Goal: Task Accomplishment & Management: Manage account settings

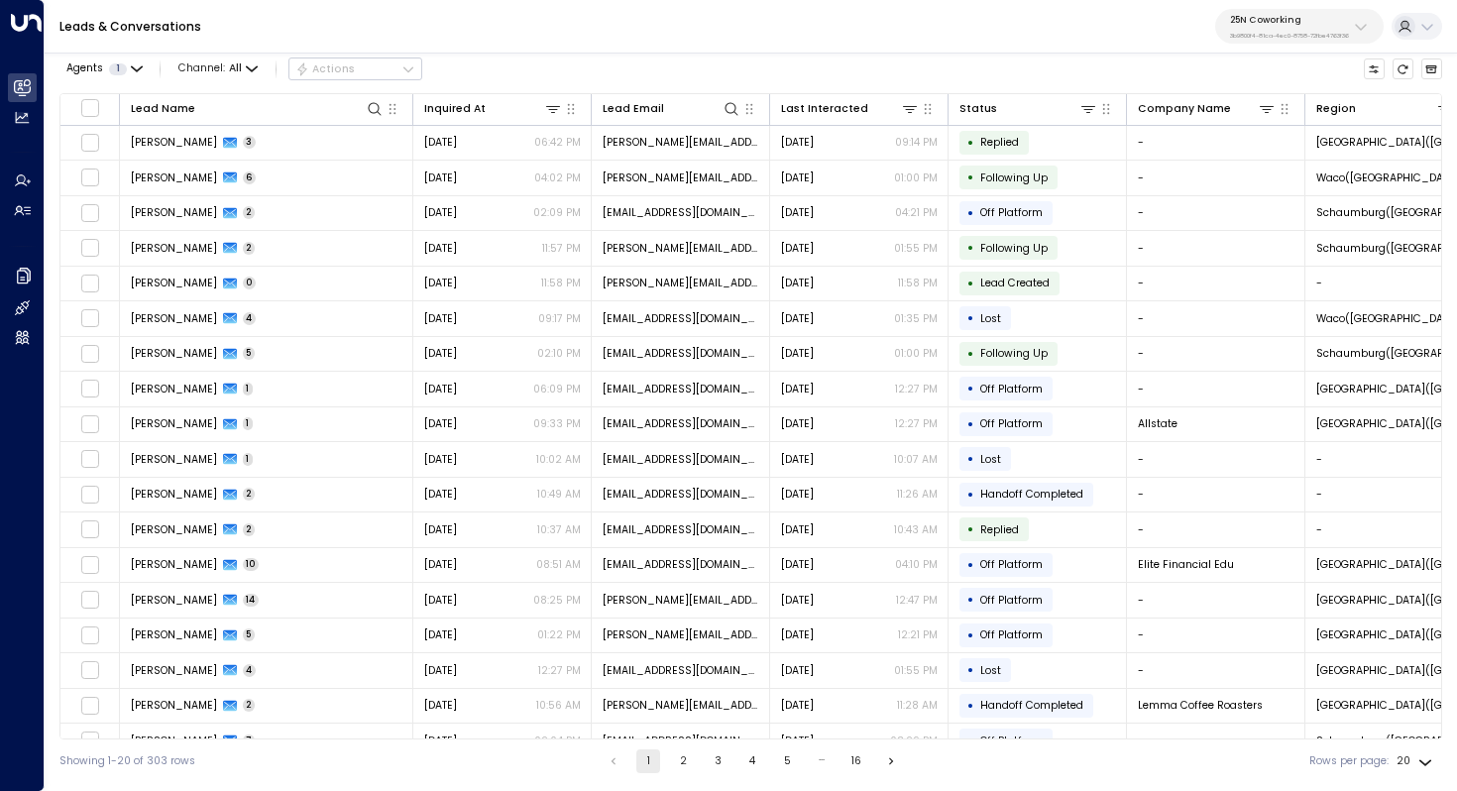
click at [1277, 42] on button "25N Coworking 3b9800f4-81ca-4ec0-8758-72fbe4763f36" at bounding box center [1300, 26] width 169 height 35
type input "****"
click at [1294, 131] on div "Four Leaf Properties ID: 34e1cd17-0f68-49af-bd32-3c48ce8611d1" at bounding box center [1320, 135] width 193 height 31
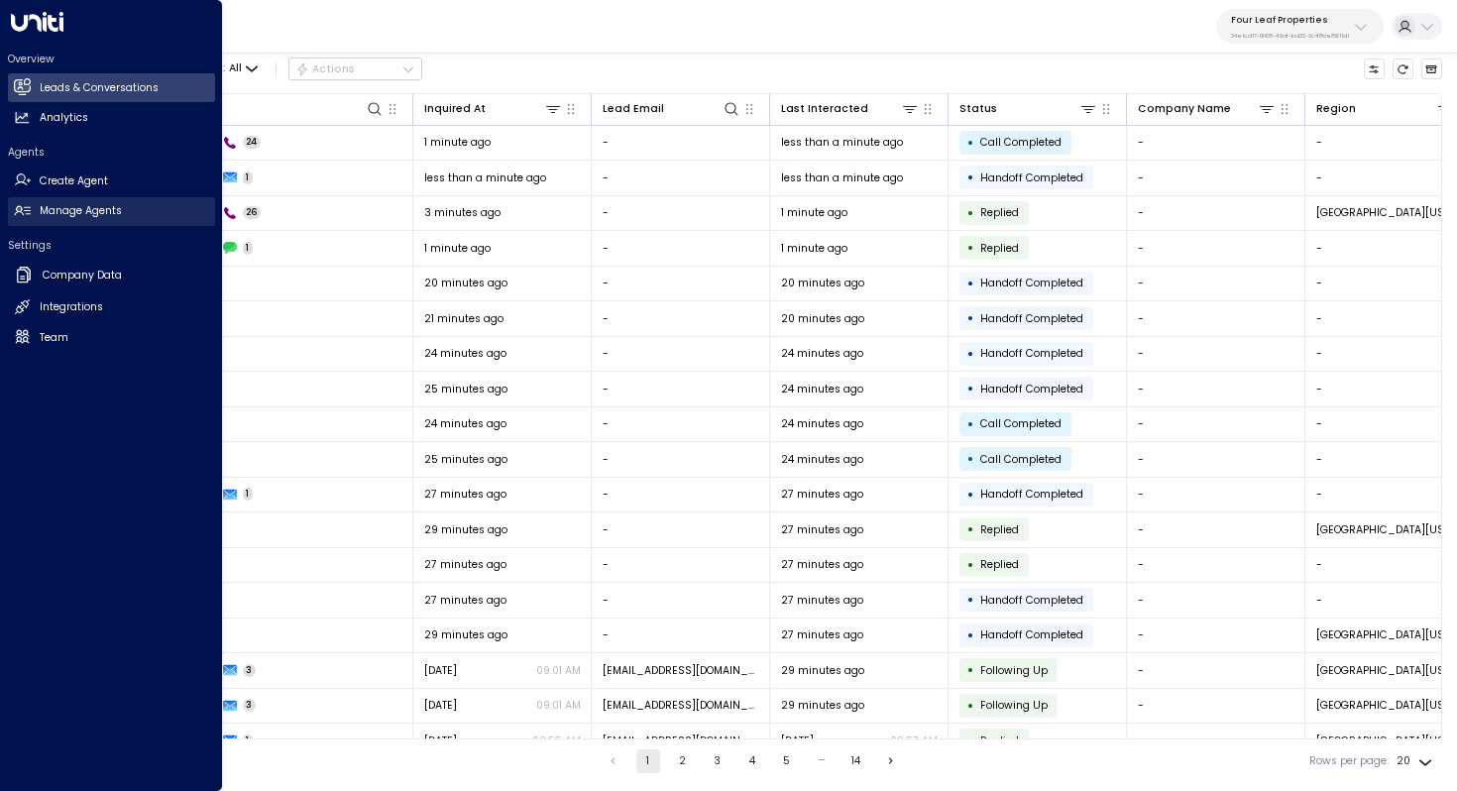
click at [67, 207] on h2 "Manage Agents" at bounding box center [81, 211] width 82 height 16
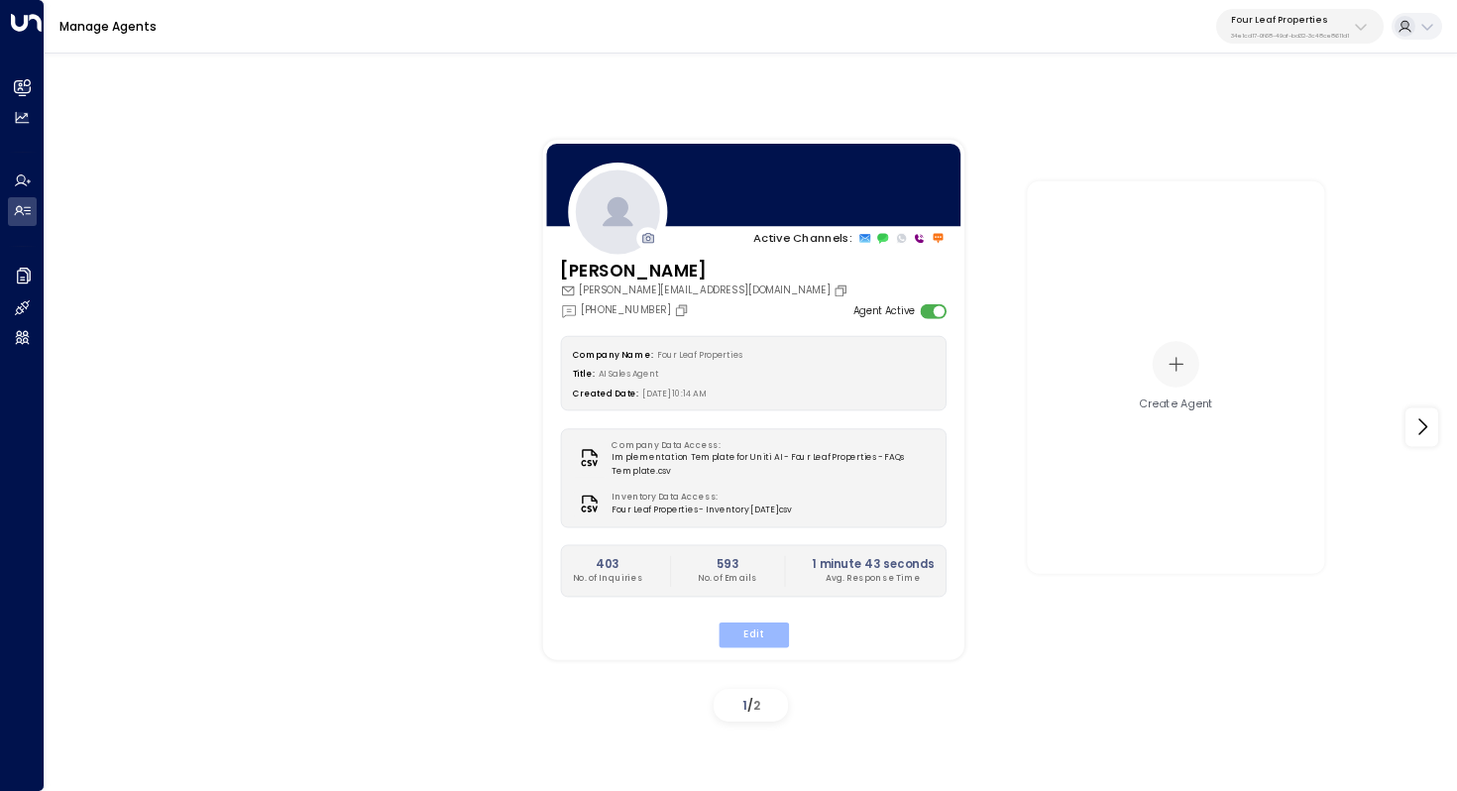
click at [773, 634] on button "Edit" at bounding box center [753, 635] width 70 height 26
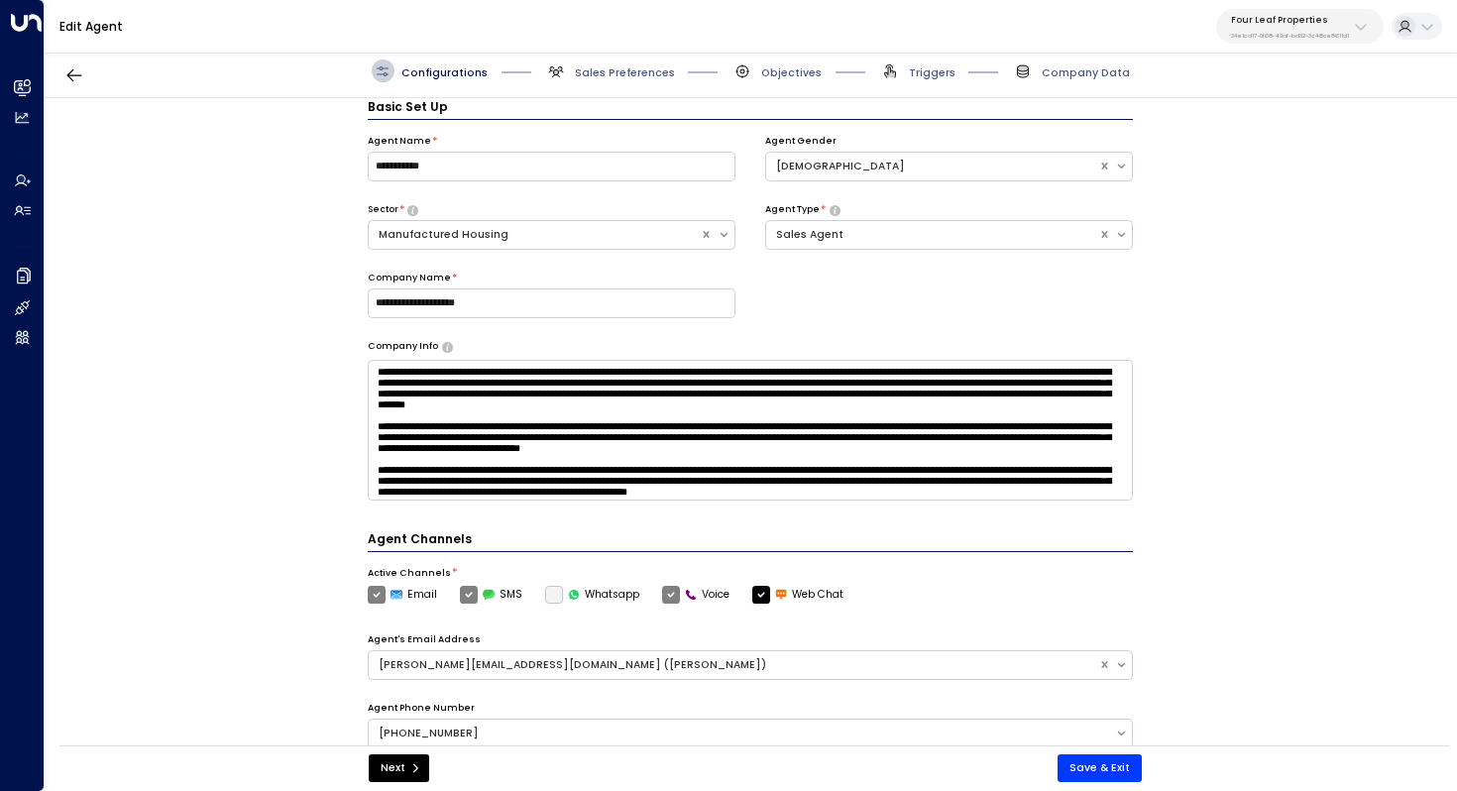
scroll to position [88, 0]
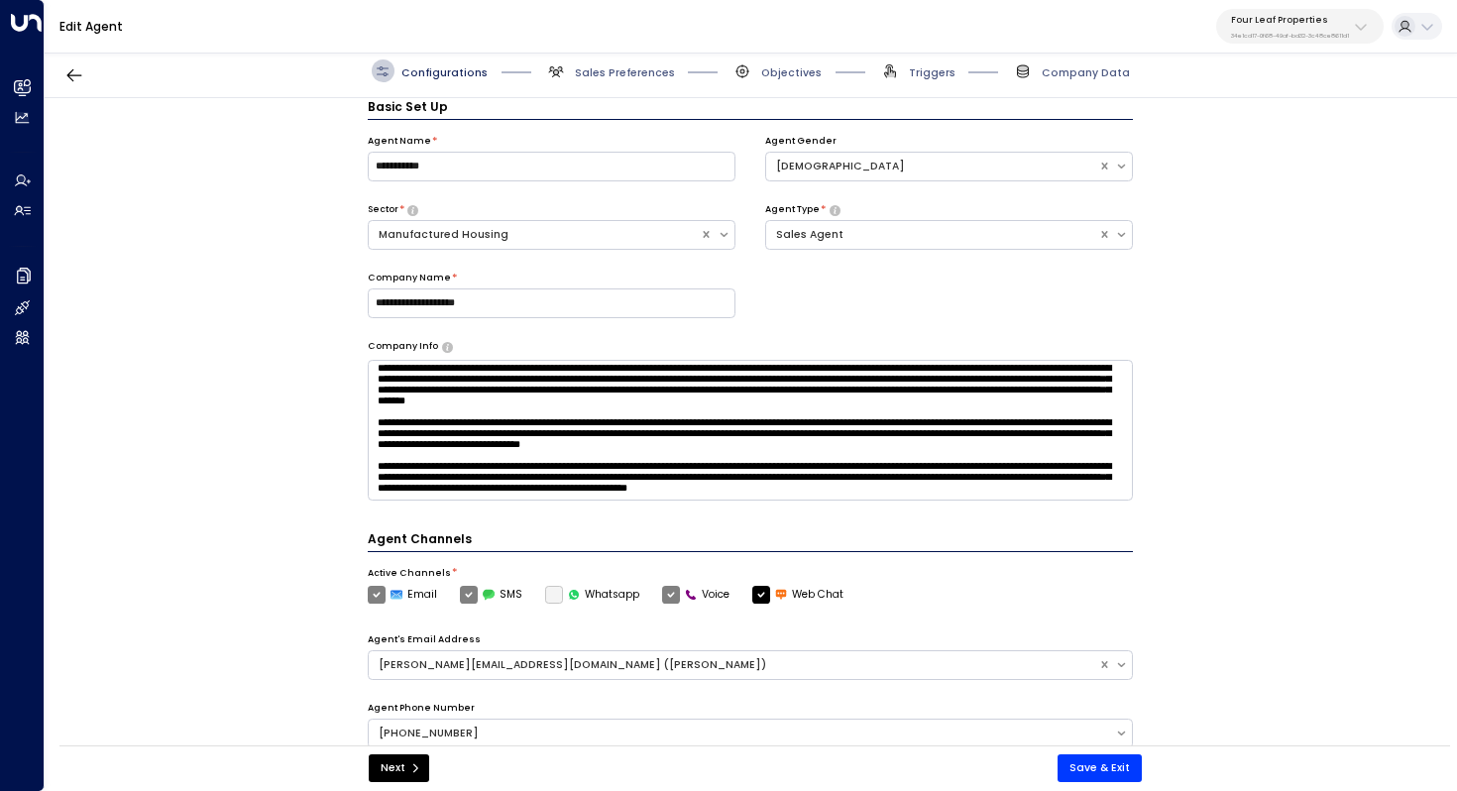
click at [442, 72] on span "Configurations" at bounding box center [445, 72] width 86 height 15
click at [452, 68] on span "Configurations" at bounding box center [445, 72] width 86 height 15
click at [641, 75] on span "Sales Preferences" at bounding box center [625, 72] width 100 height 15
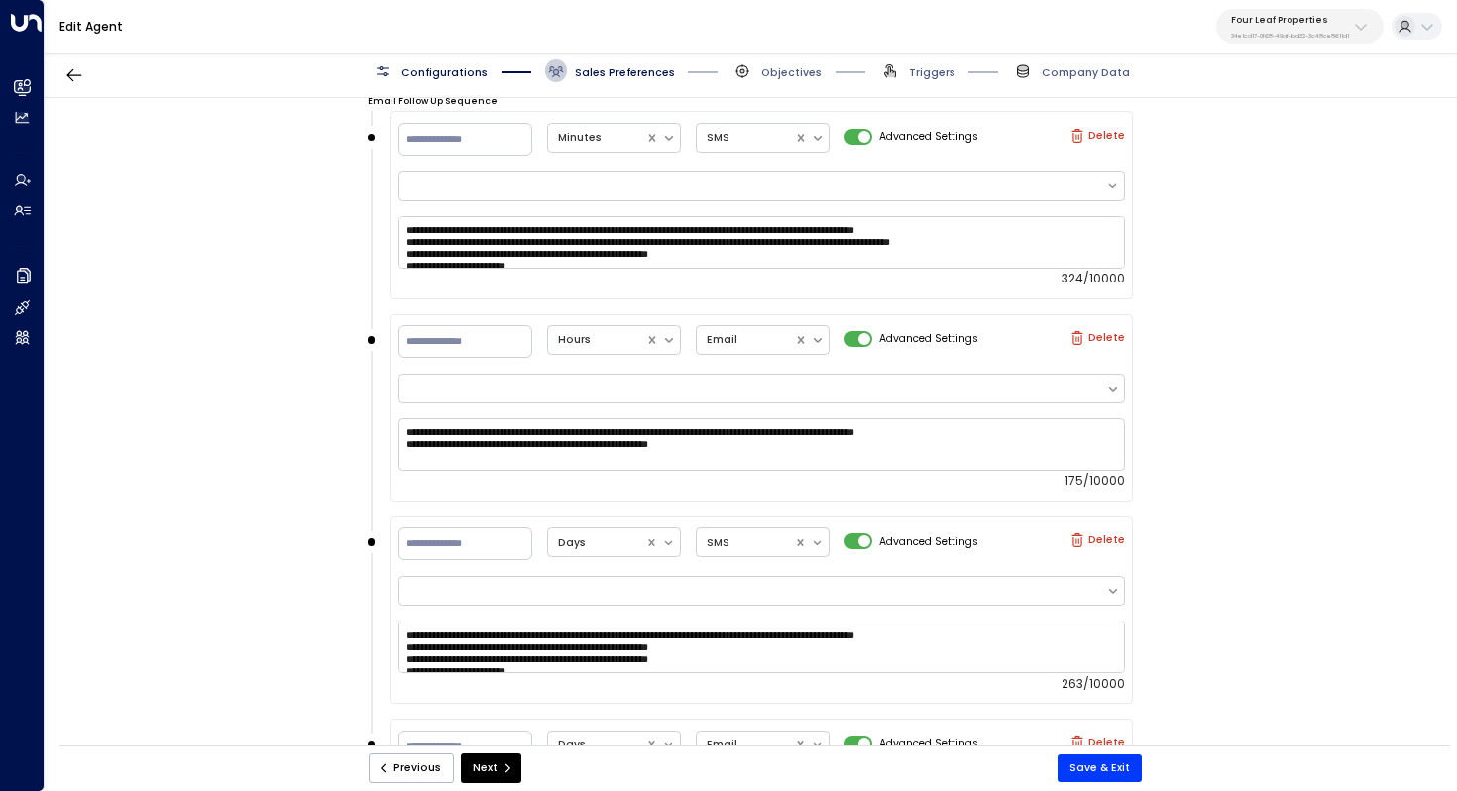
scroll to position [12, 0]
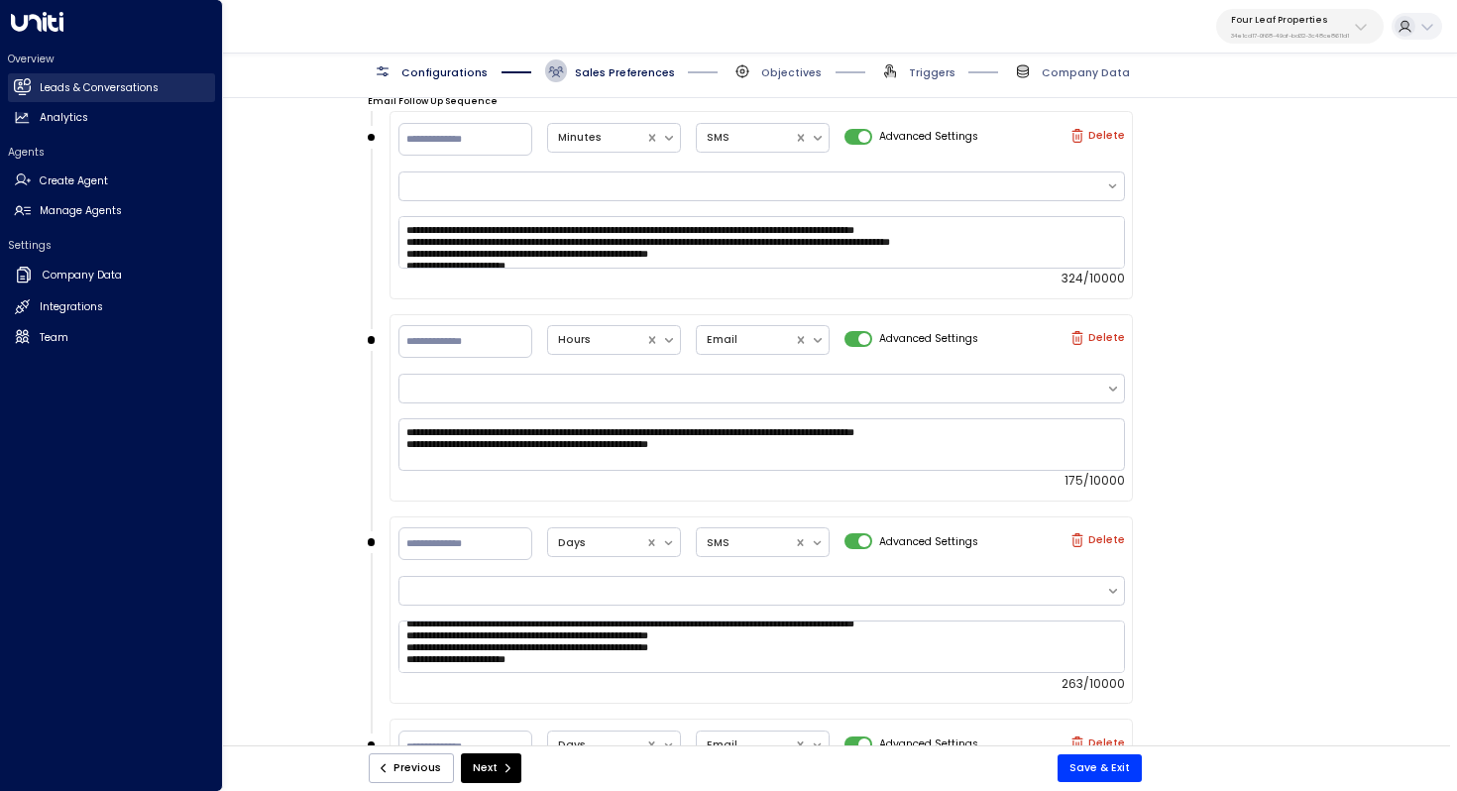
click at [49, 92] on h2 "Leads & Conversations" at bounding box center [99, 88] width 119 height 16
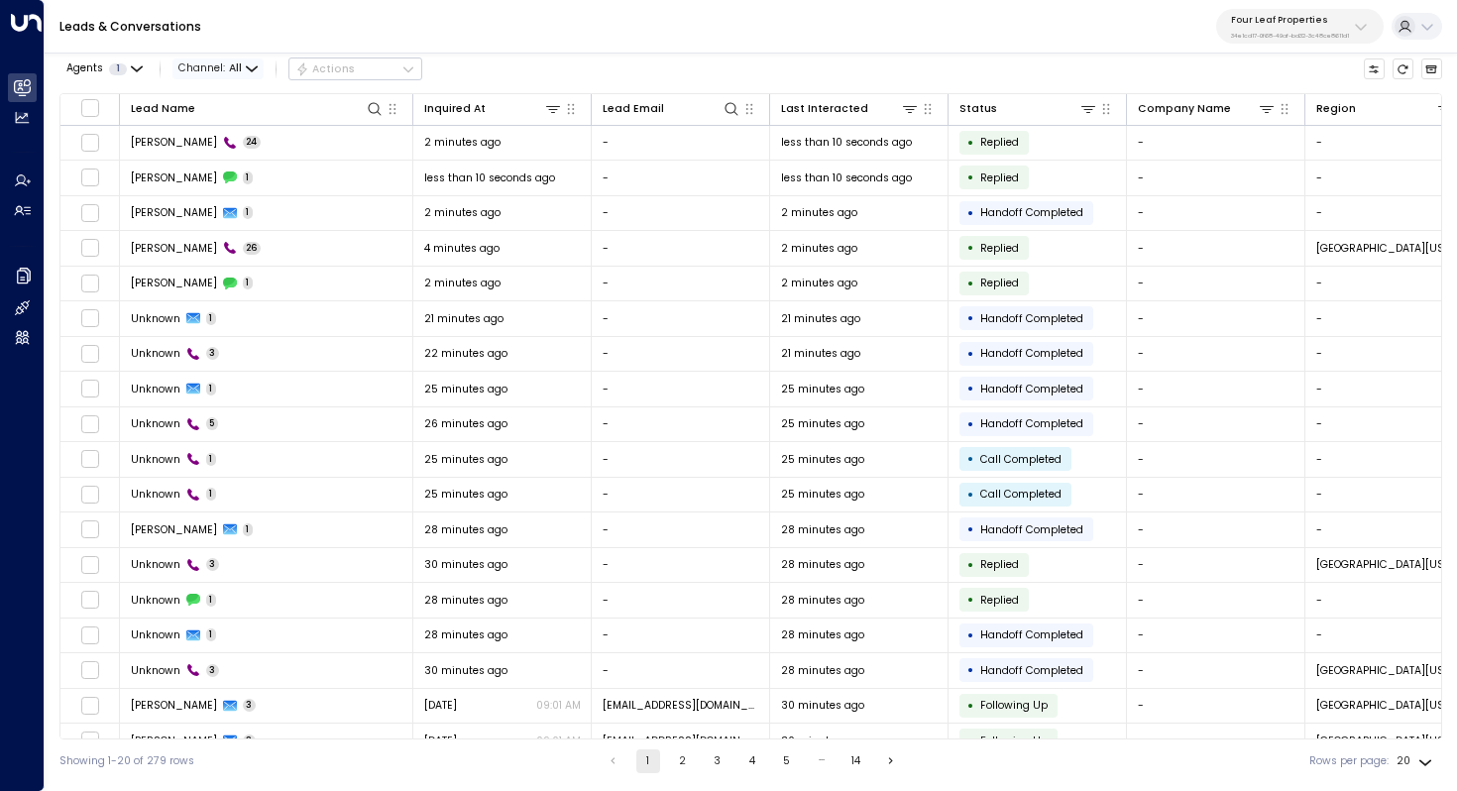
click at [246, 74] on span "Channel: All" at bounding box center [218, 68] width 91 height 21
click at [227, 145] on li "SMS" at bounding box center [225, 133] width 95 height 28
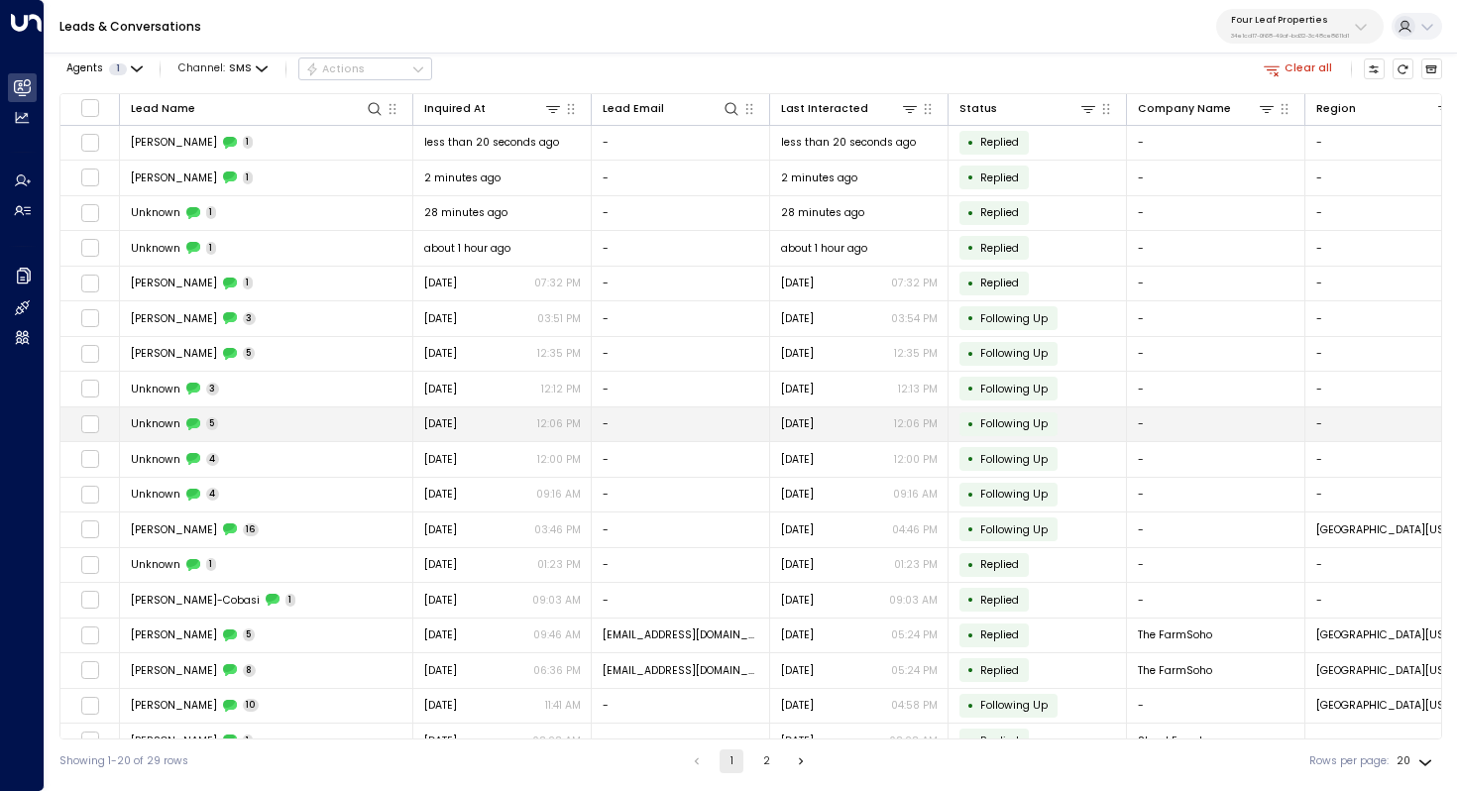
scroll to position [95, 0]
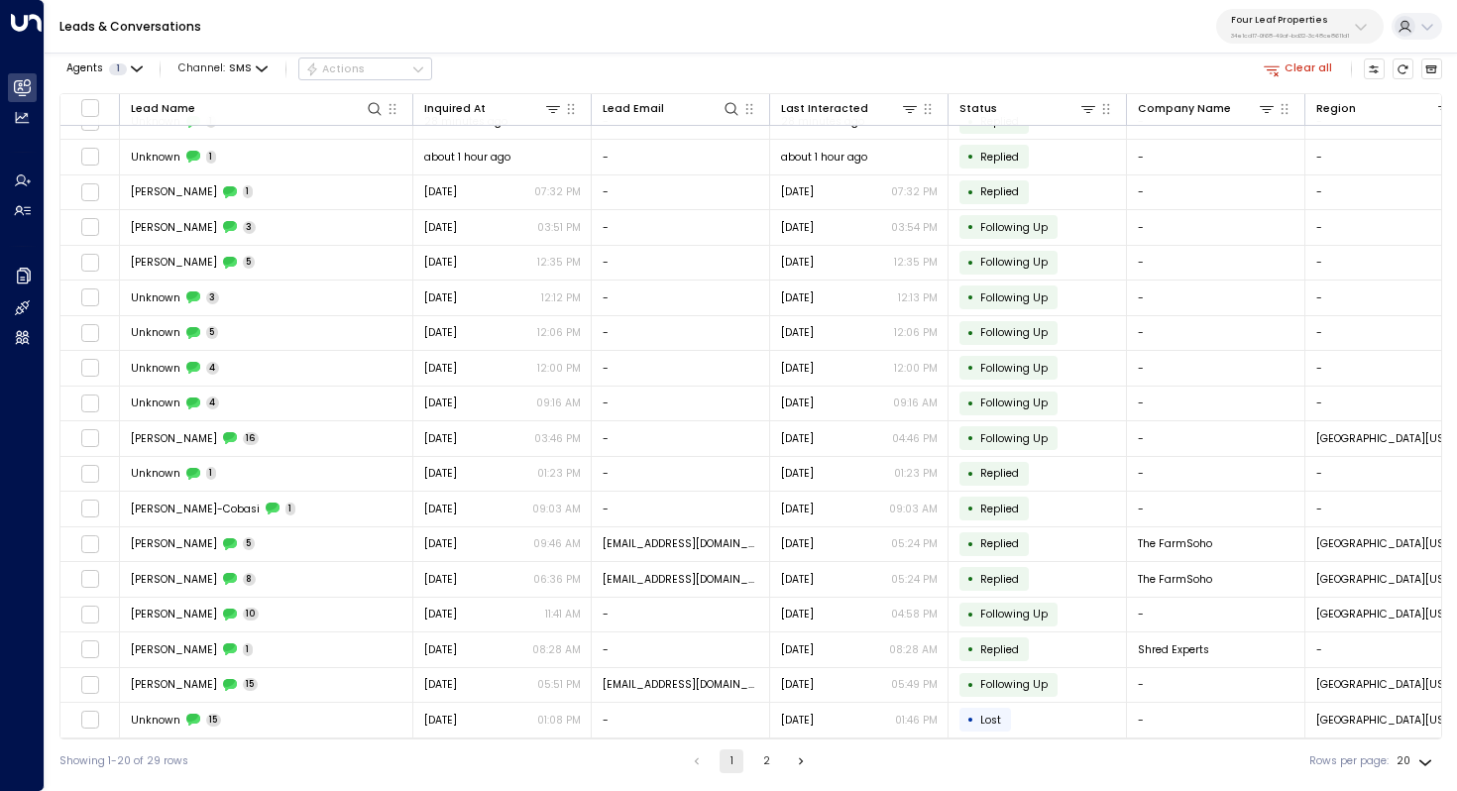
click at [763, 762] on button "2" at bounding box center [767, 762] width 24 height 24
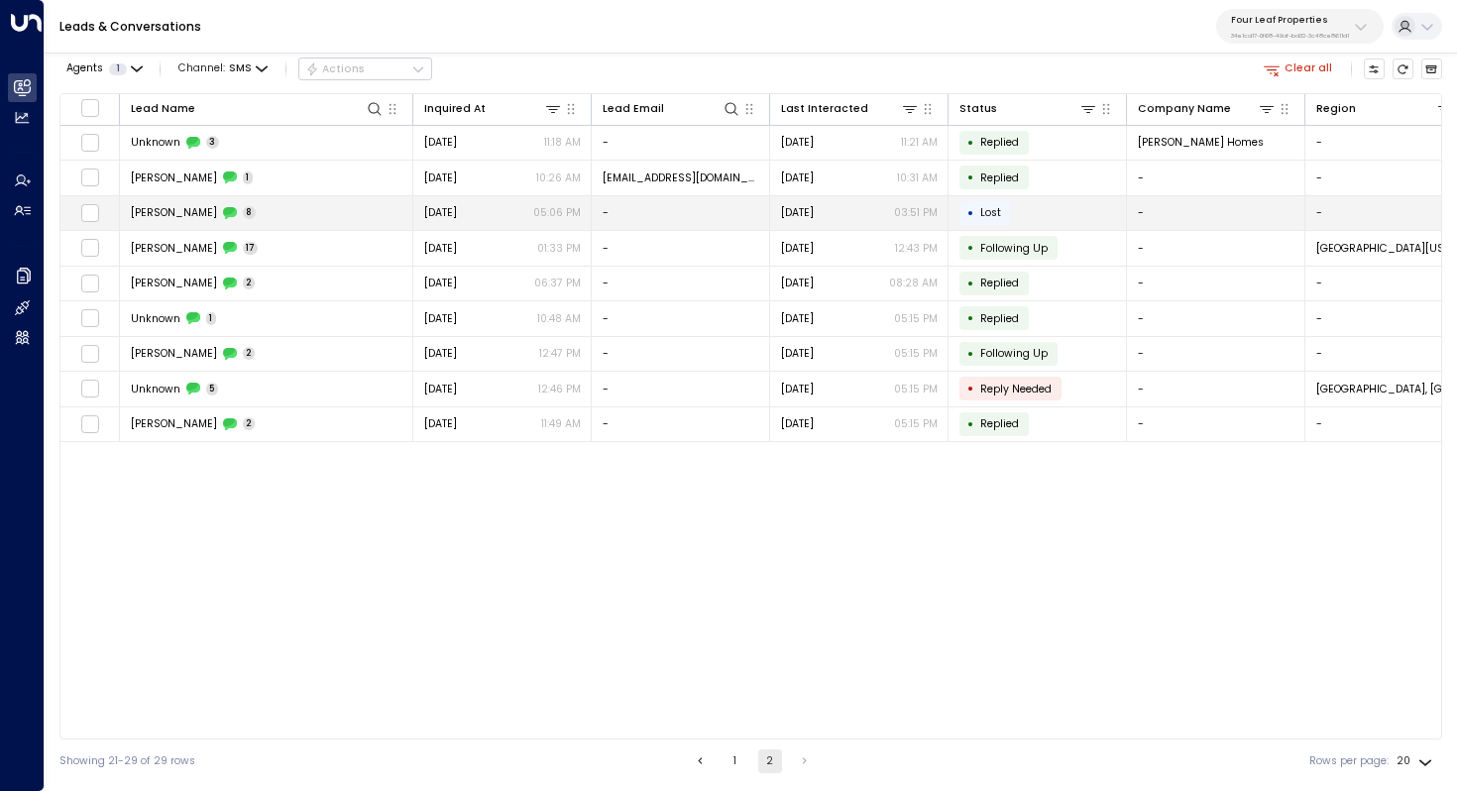
click at [233, 203] on td "Kathy 8" at bounding box center [266, 213] width 293 height 35
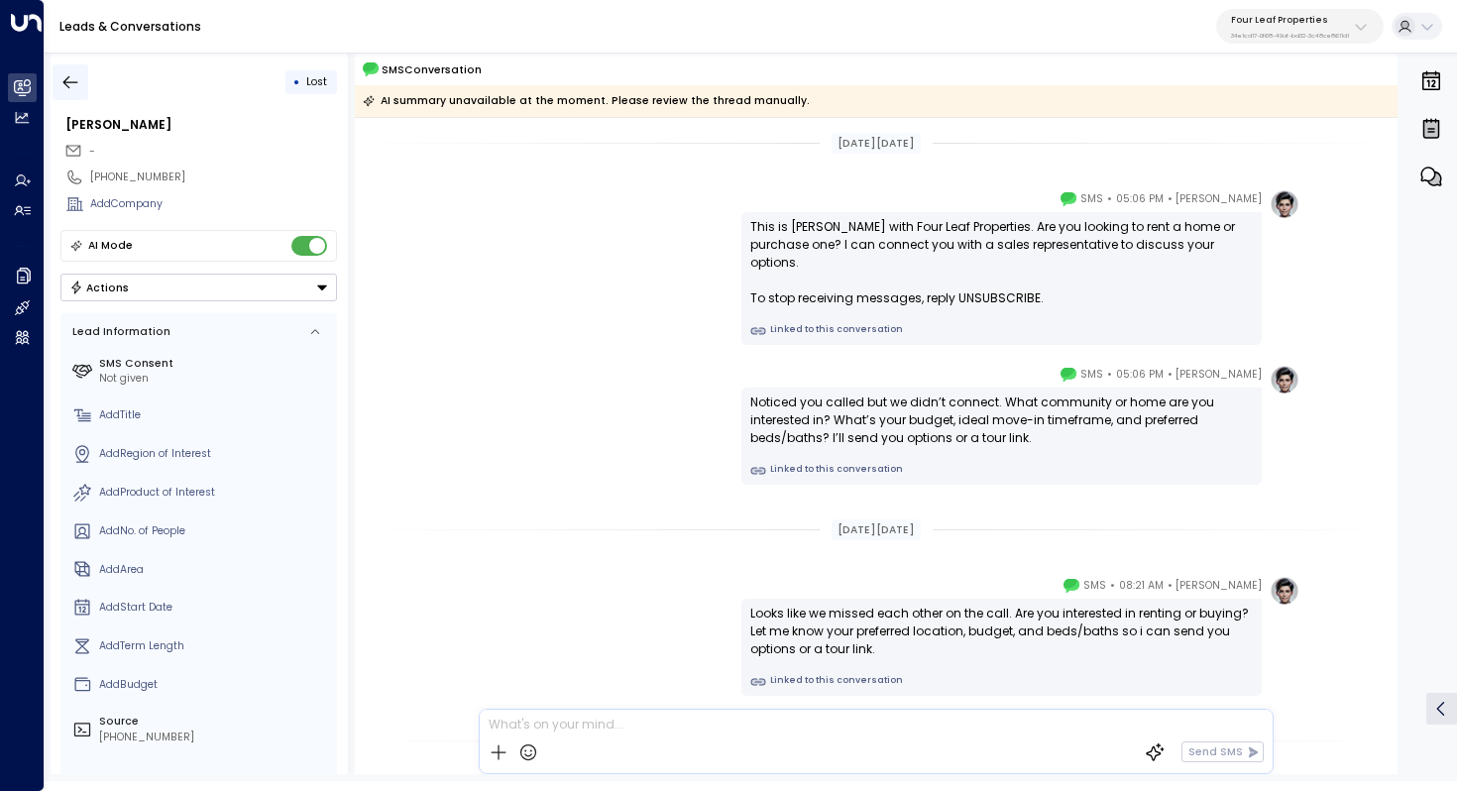
click at [69, 81] on icon "button" at bounding box center [70, 81] width 15 height 13
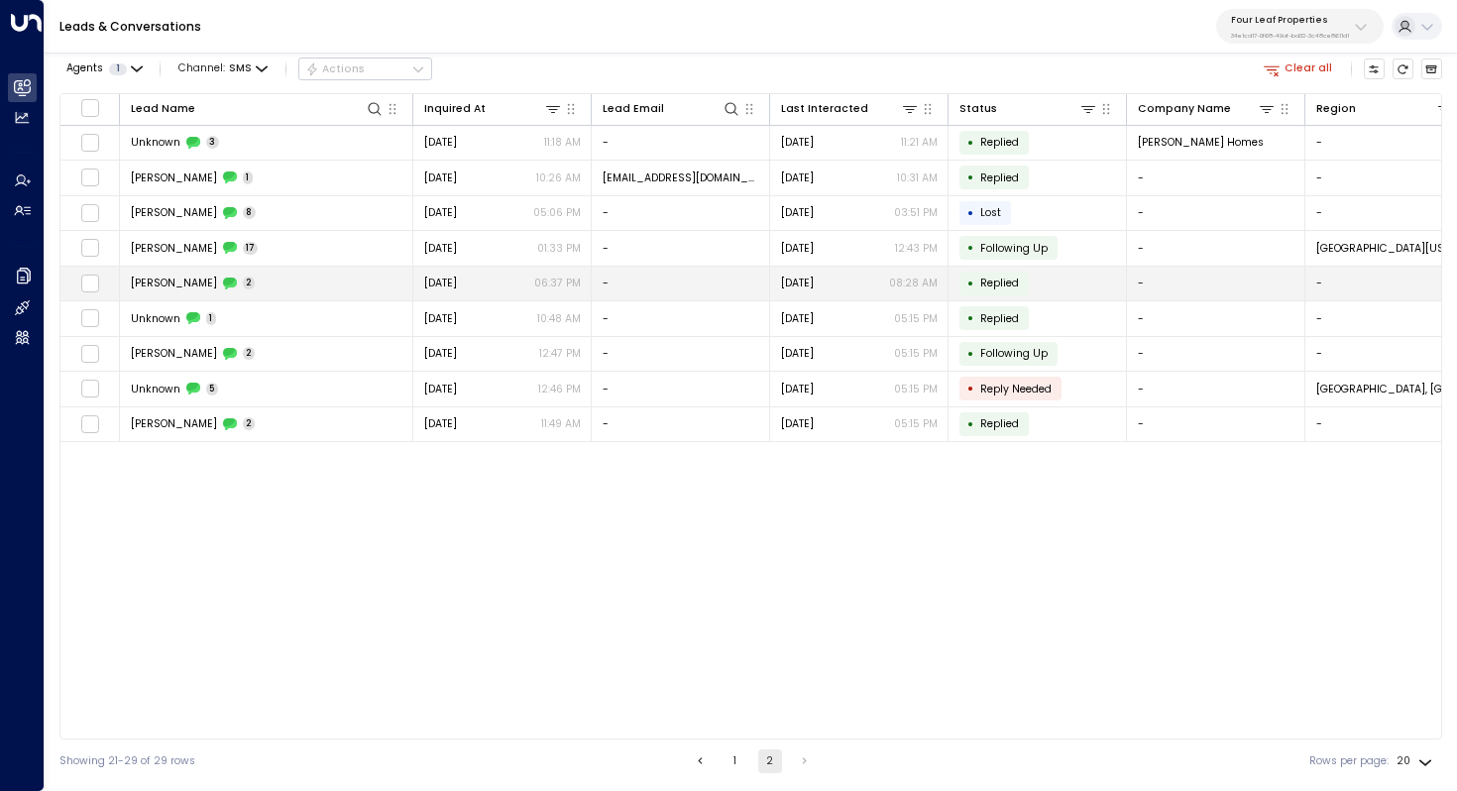
click at [156, 283] on span "Anna Moore" at bounding box center [174, 283] width 86 height 15
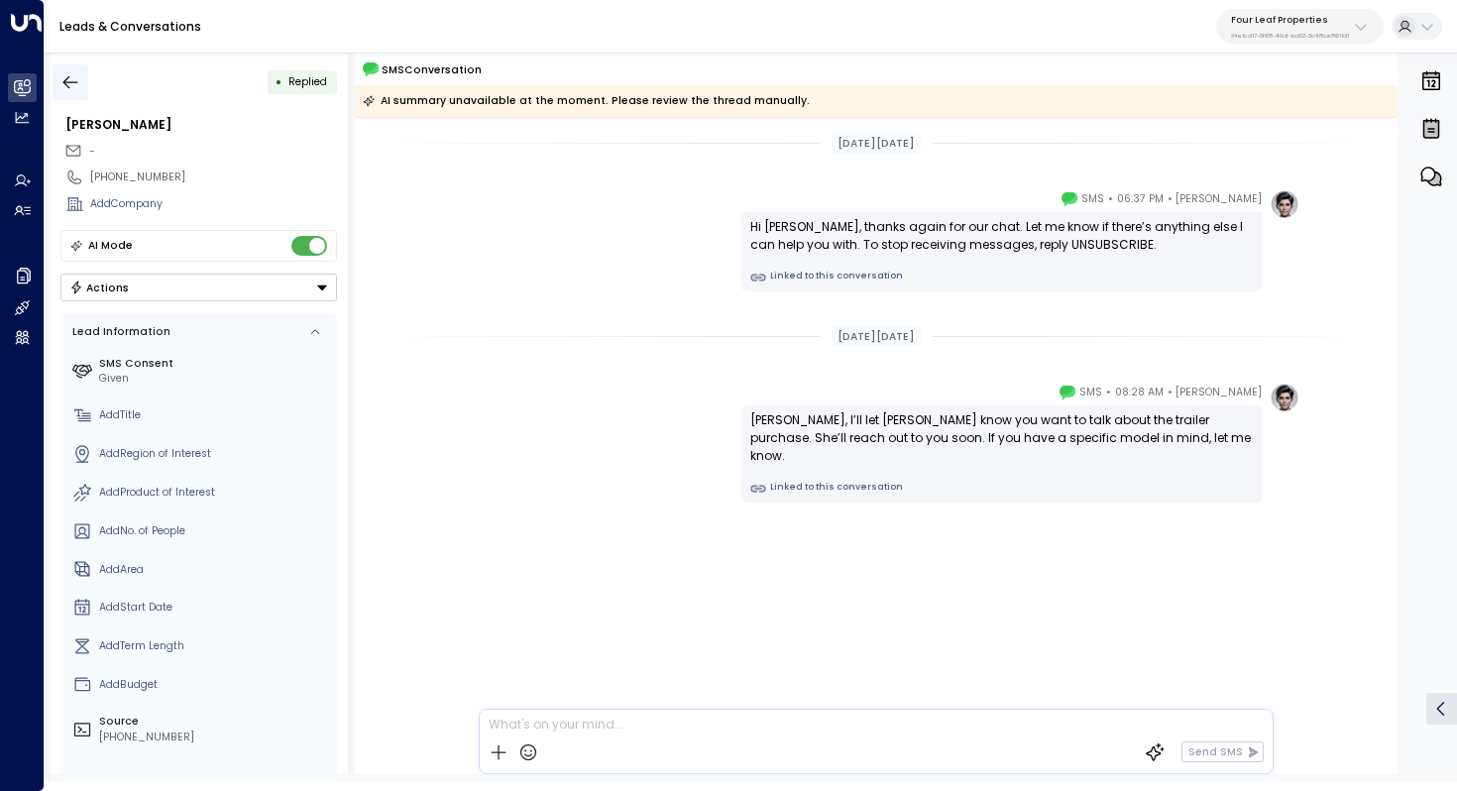
click at [66, 77] on icon "button" at bounding box center [70, 81] width 15 height 13
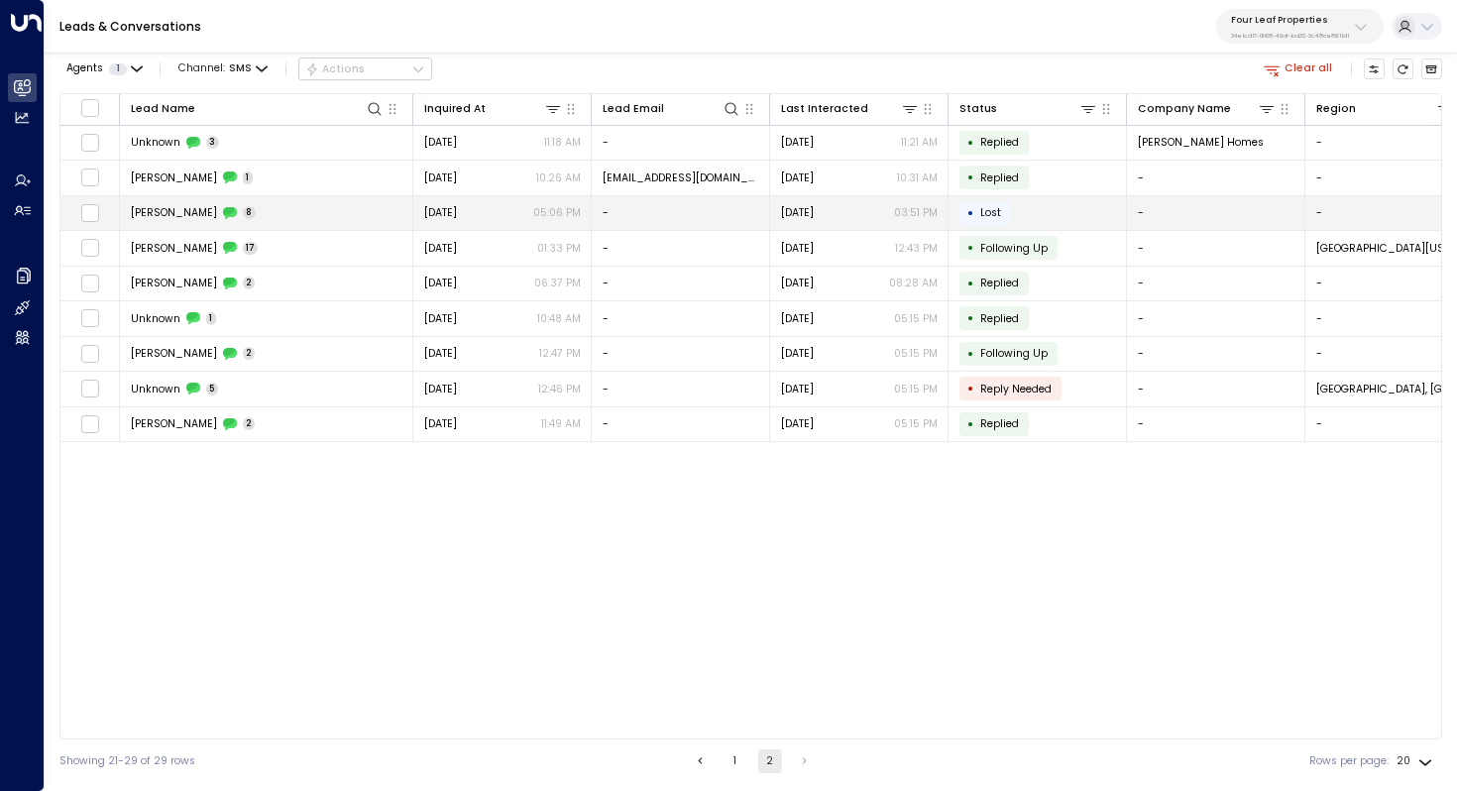
click at [153, 217] on span "Kathy" at bounding box center [174, 212] width 86 height 15
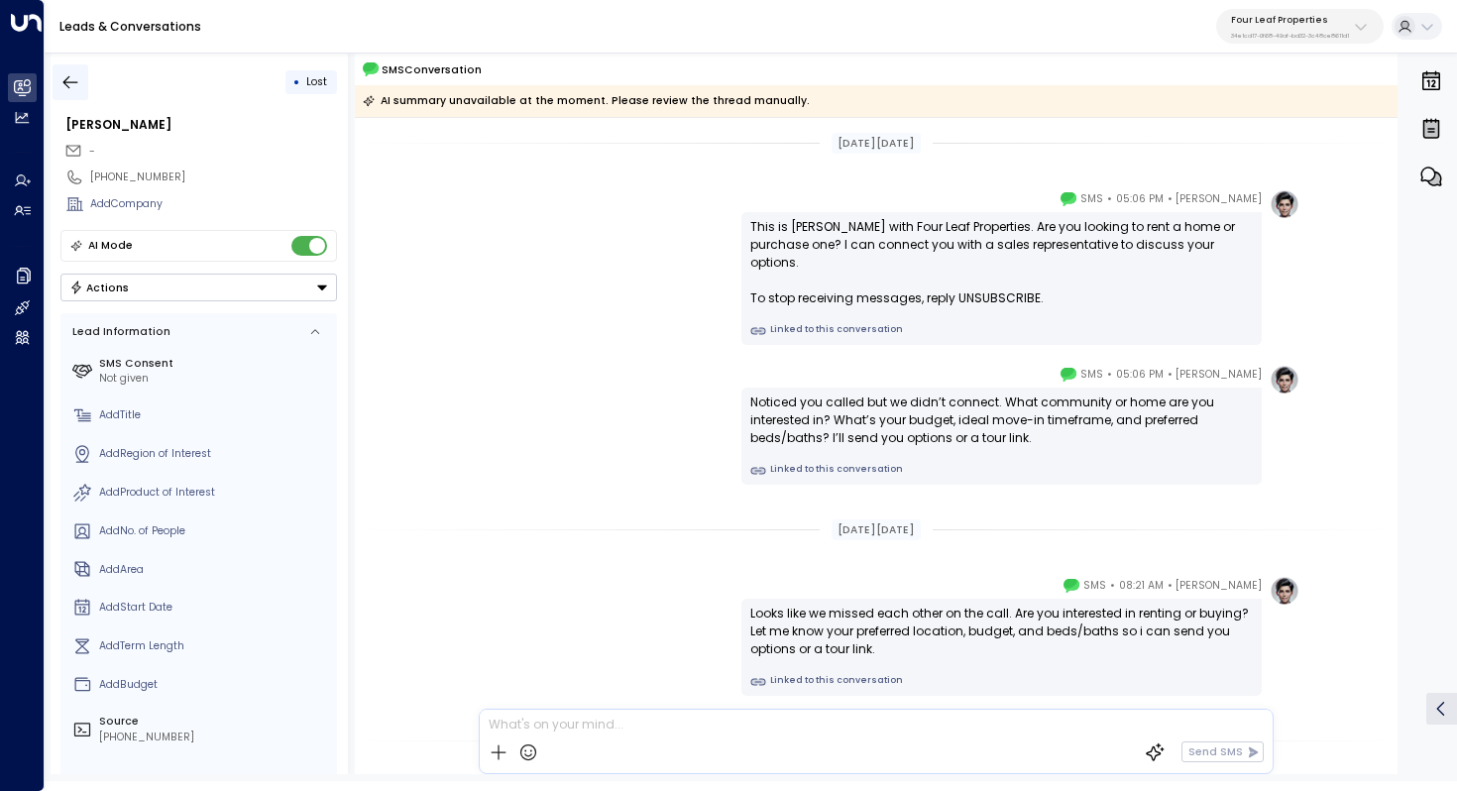
click at [64, 91] on icon "button" at bounding box center [70, 82] width 20 height 20
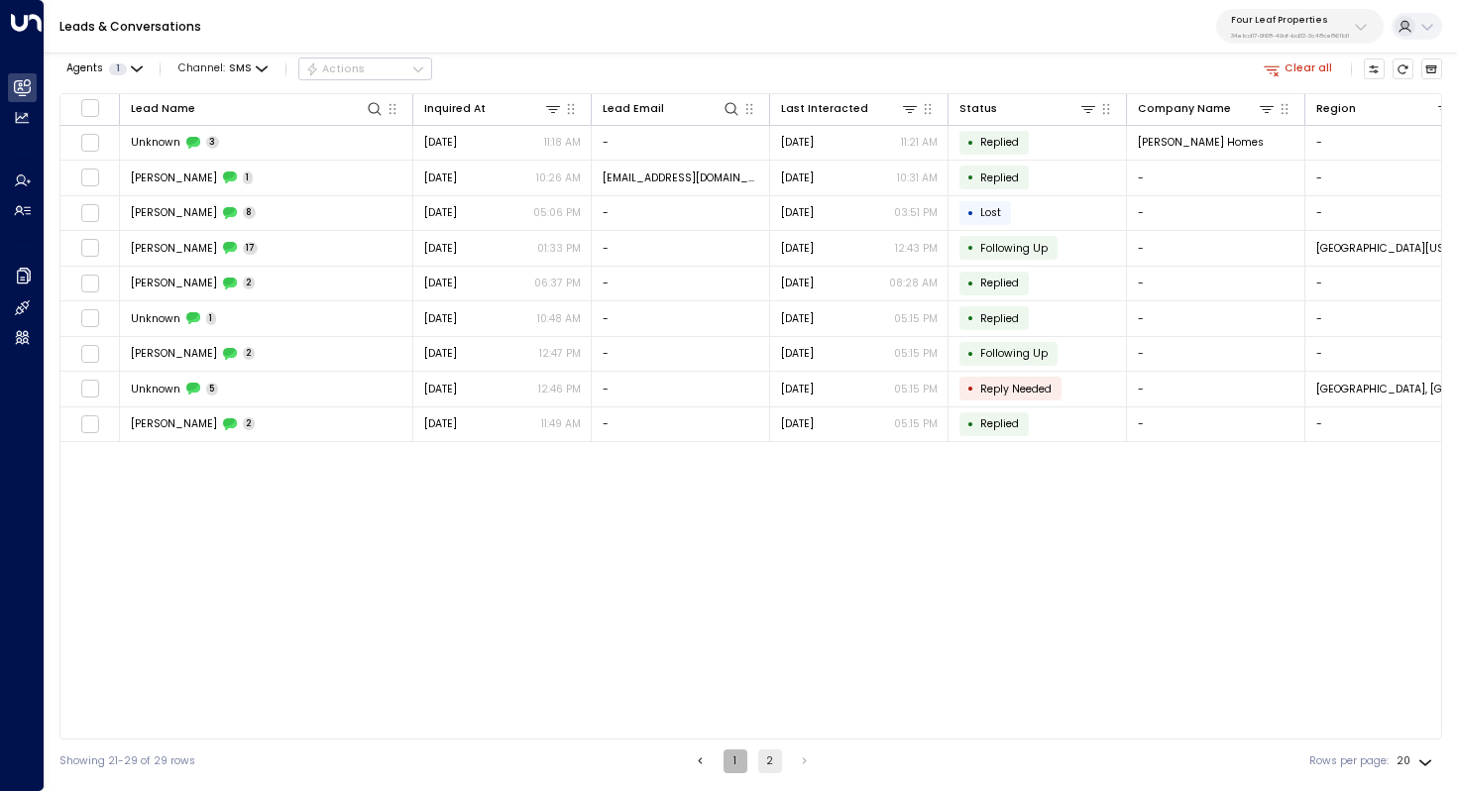
click at [731, 750] on button "1" at bounding box center [736, 762] width 24 height 24
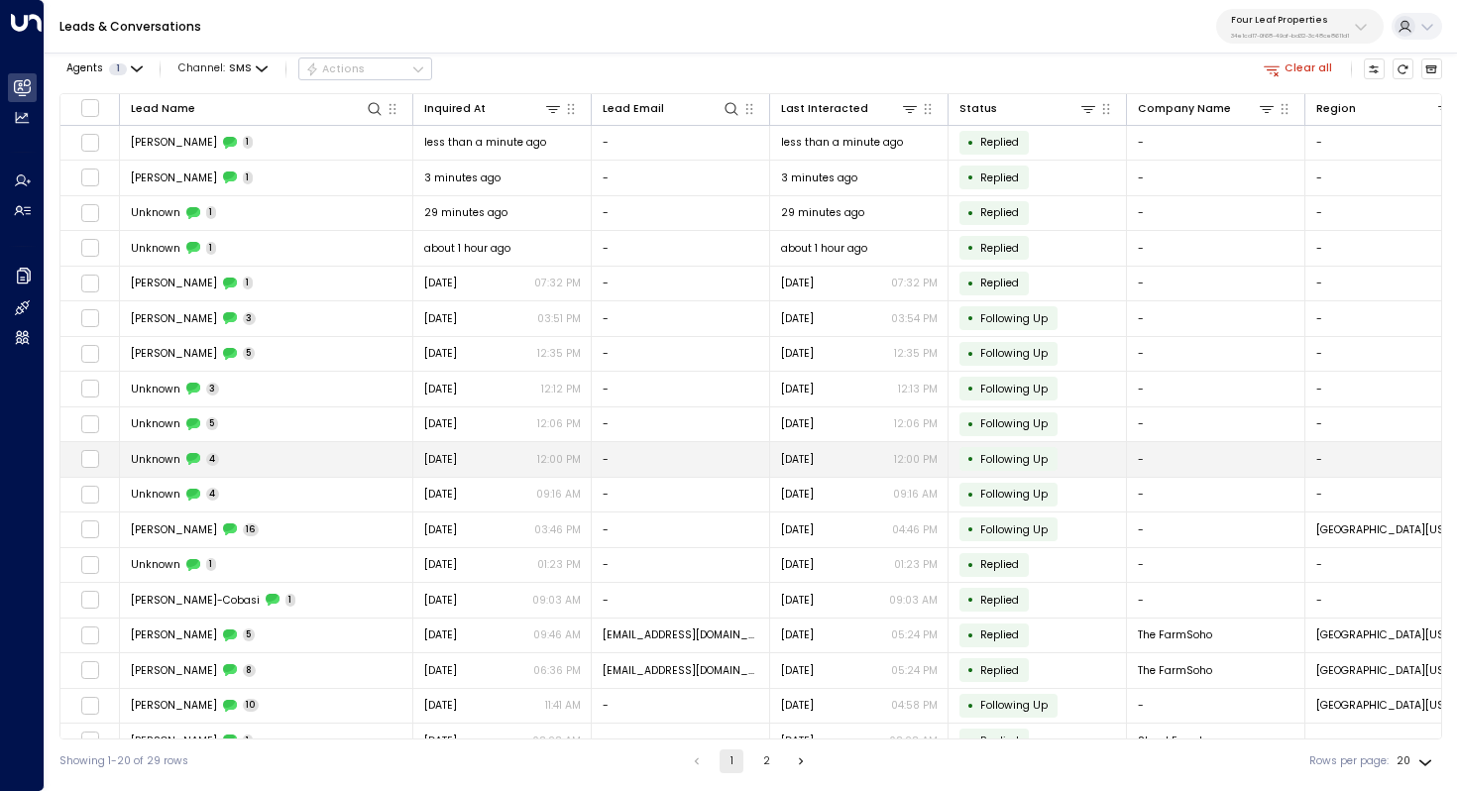
click at [346, 456] on td "Unknown 4" at bounding box center [266, 459] width 293 height 35
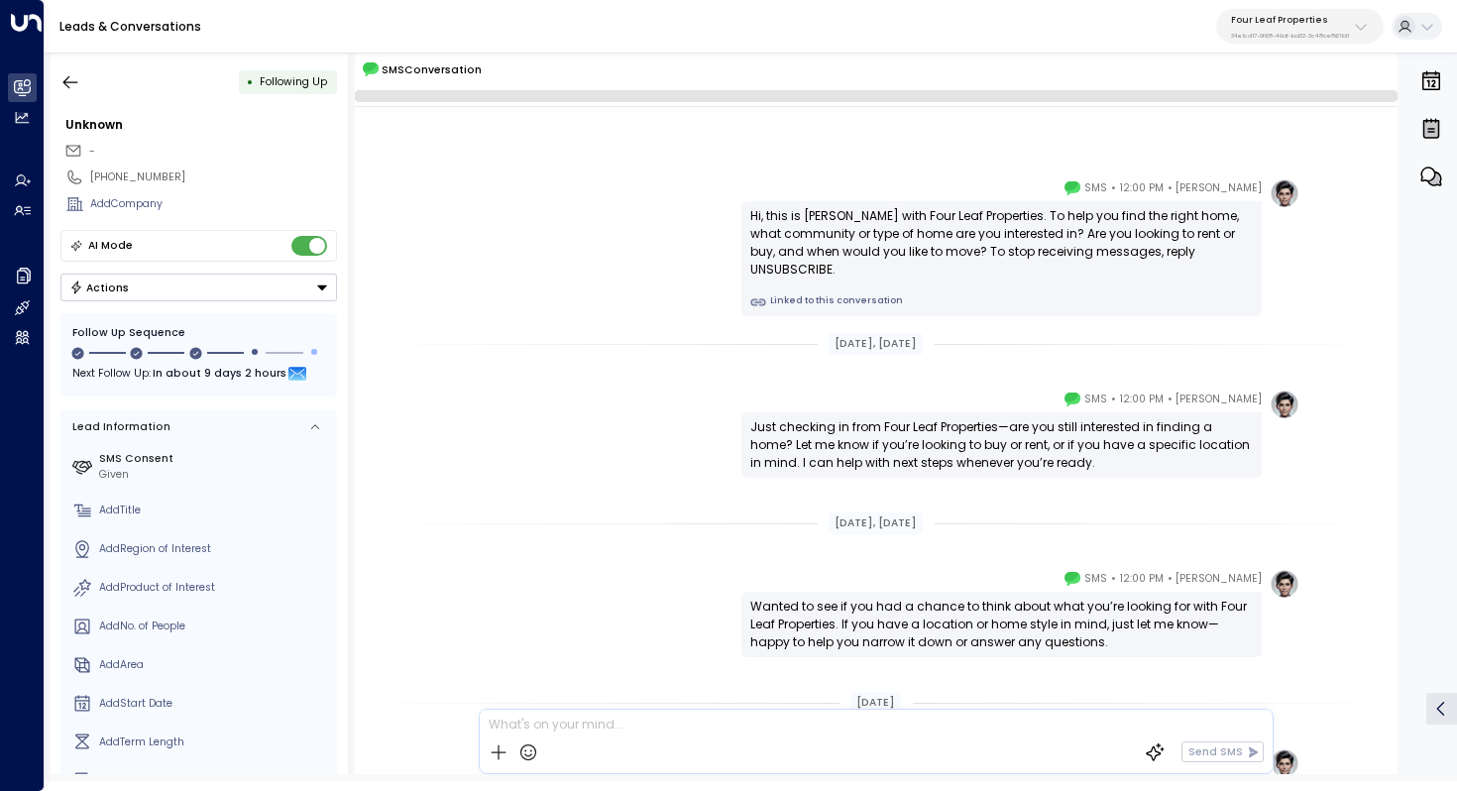
scroll to position [211, 0]
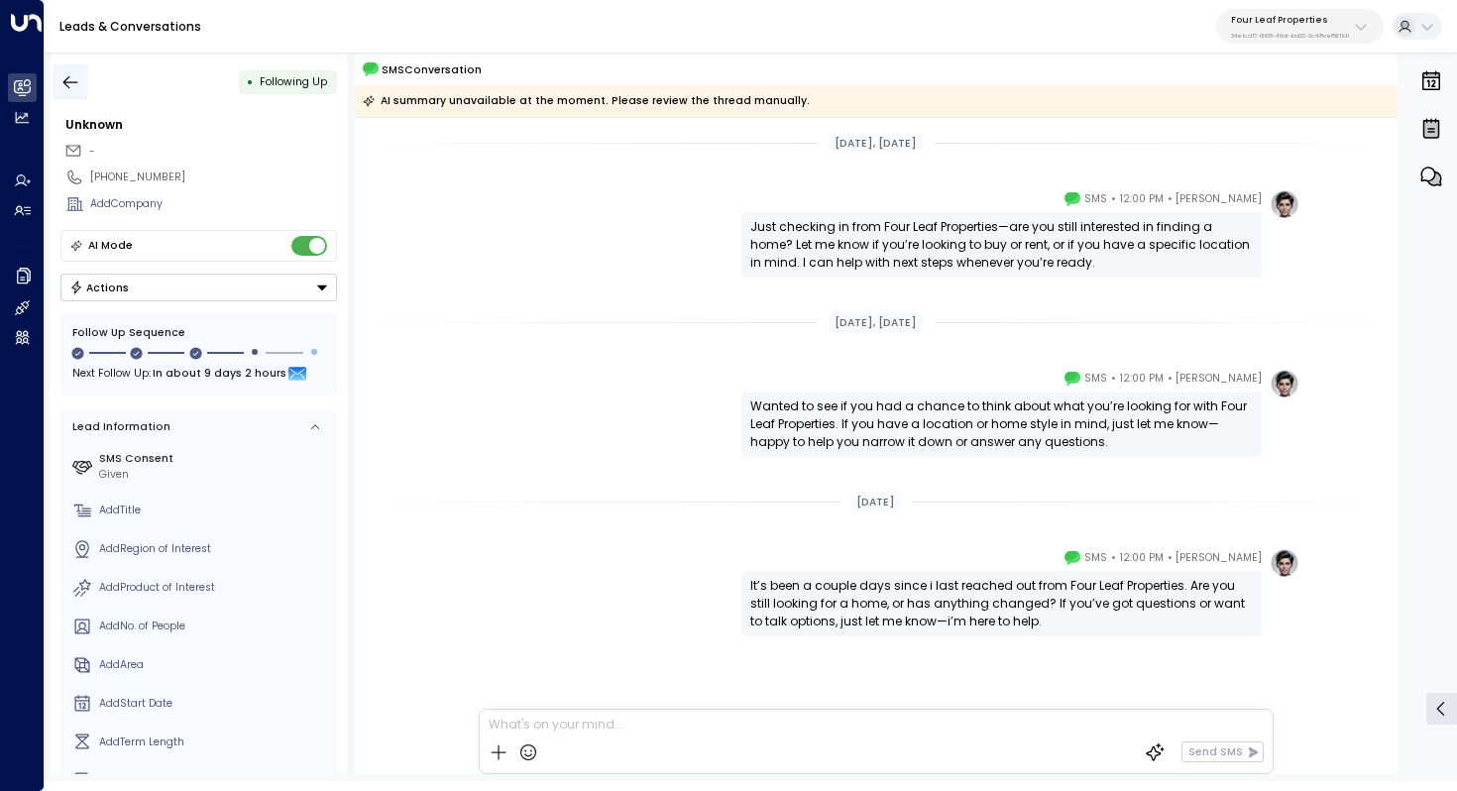
click at [69, 75] on icon "button" at bounding box center [70, 82] width 20 height 20
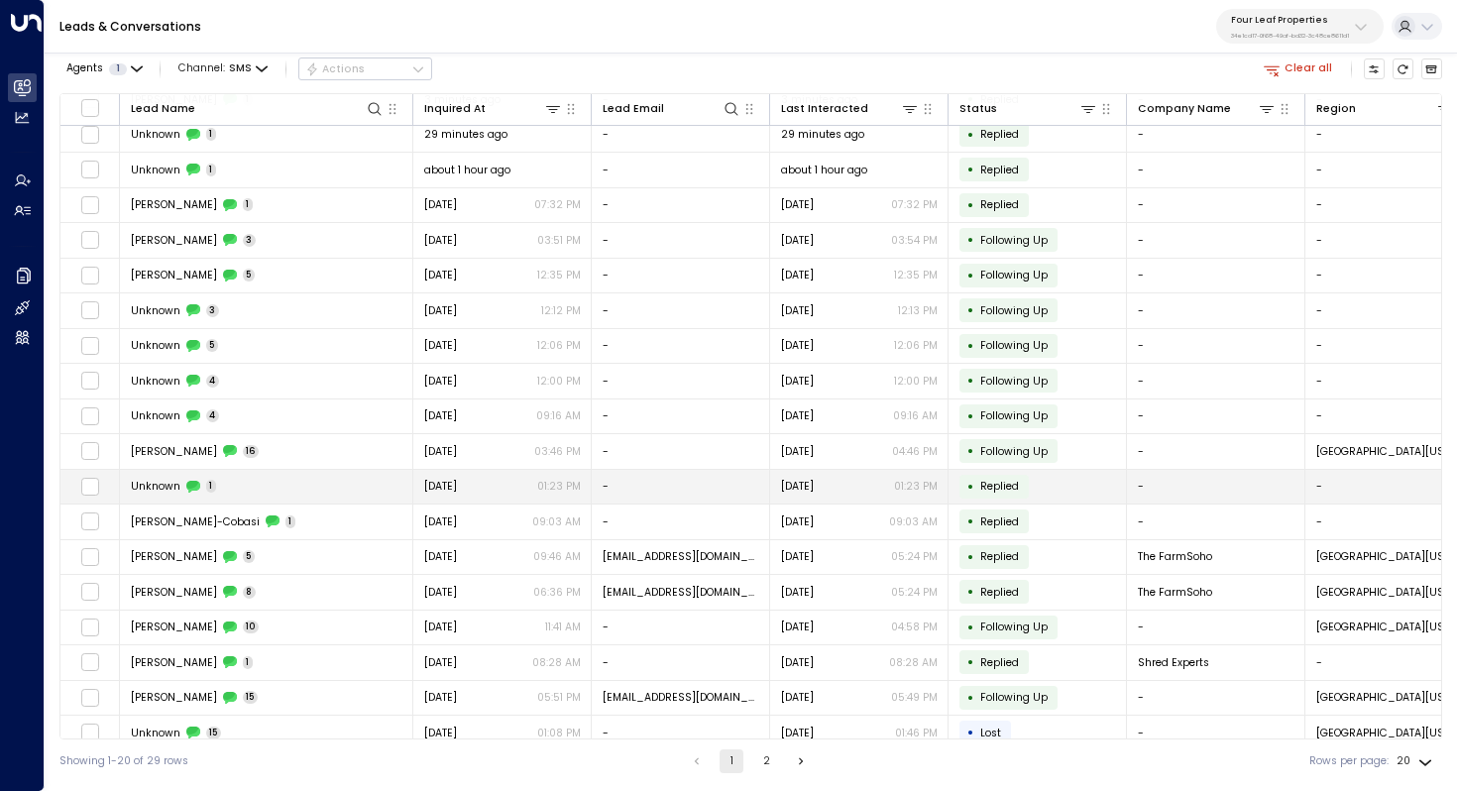
scroll to position [95, 0]
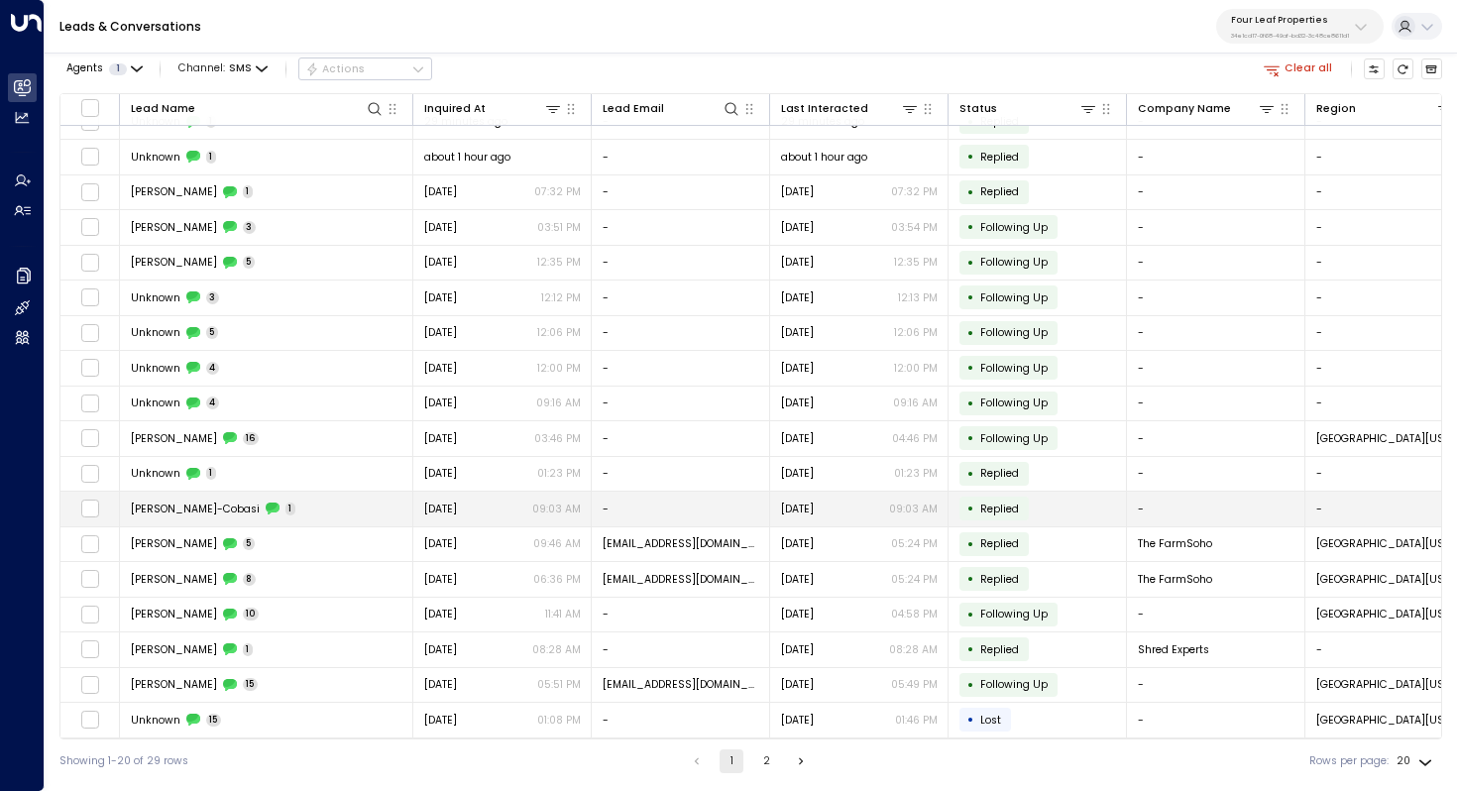
click at [334, 512] on td "Rosalie Fontana-Cobasi 1" at bounding box center [266, 509] width 293 height 35
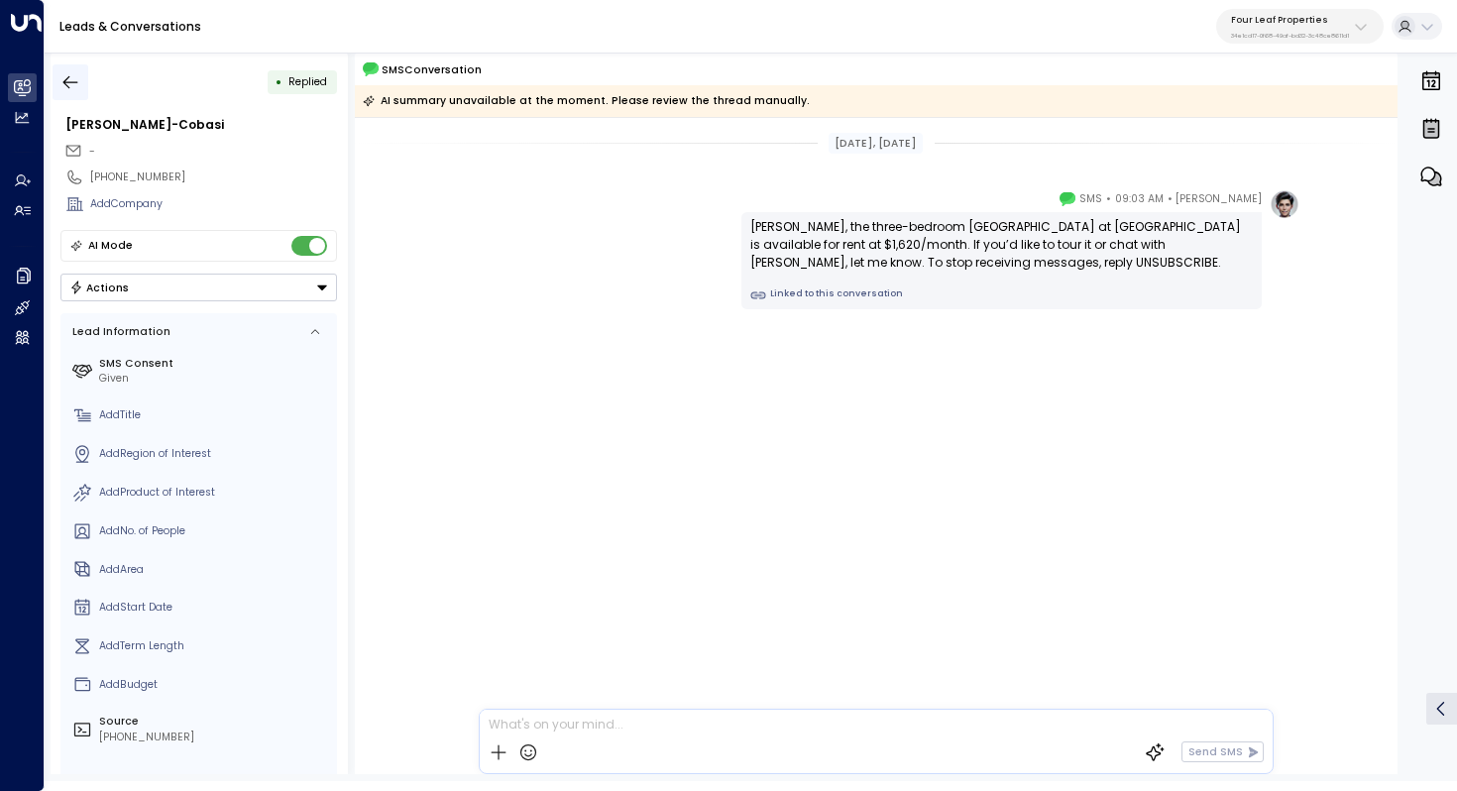
click at [67, 78] on icon "button" at bounding box center [70, 82] width 20 height 20
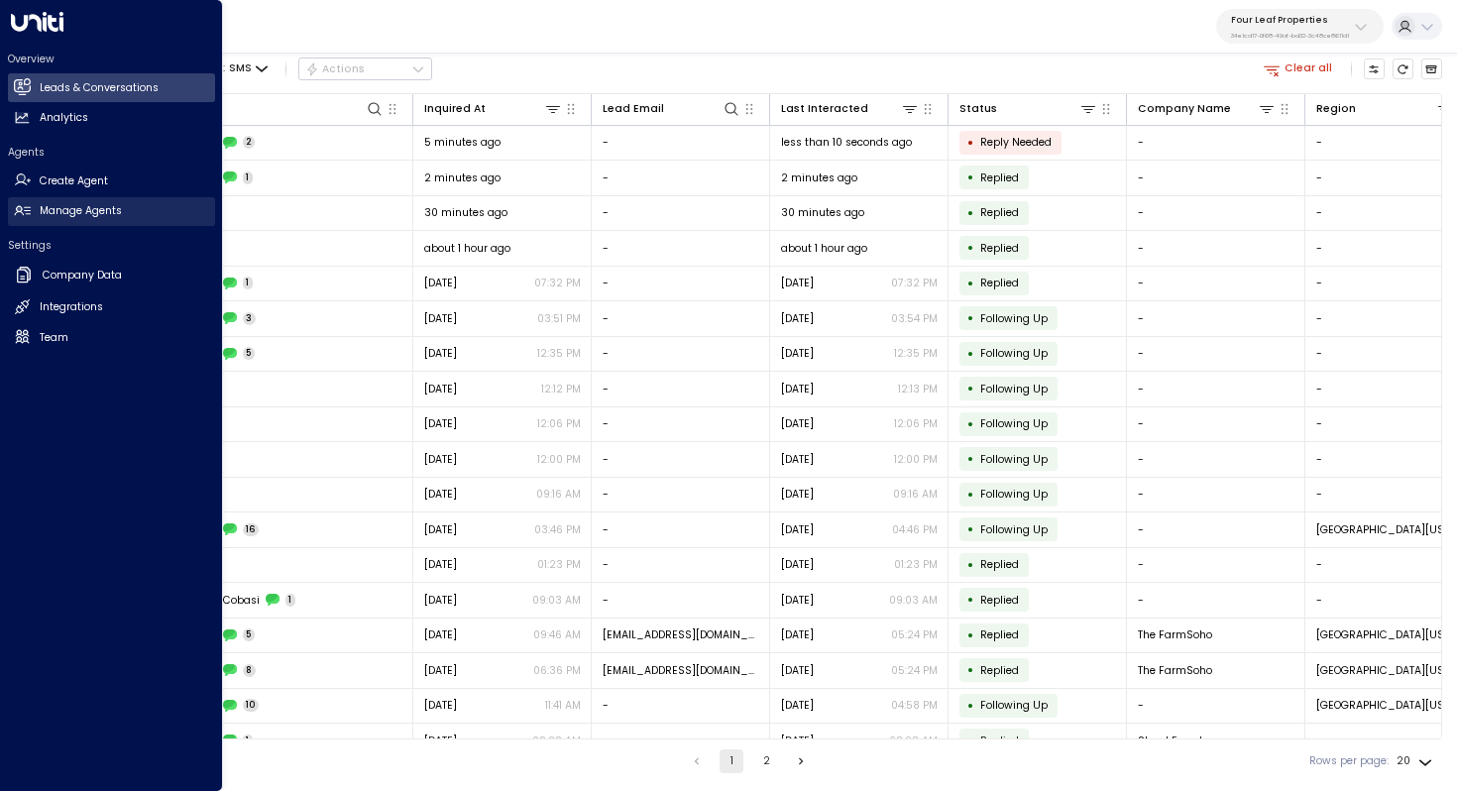
click at [88, 217] on h2 "Manage Agents" at bounding box center [81, 211] width 82 height 16
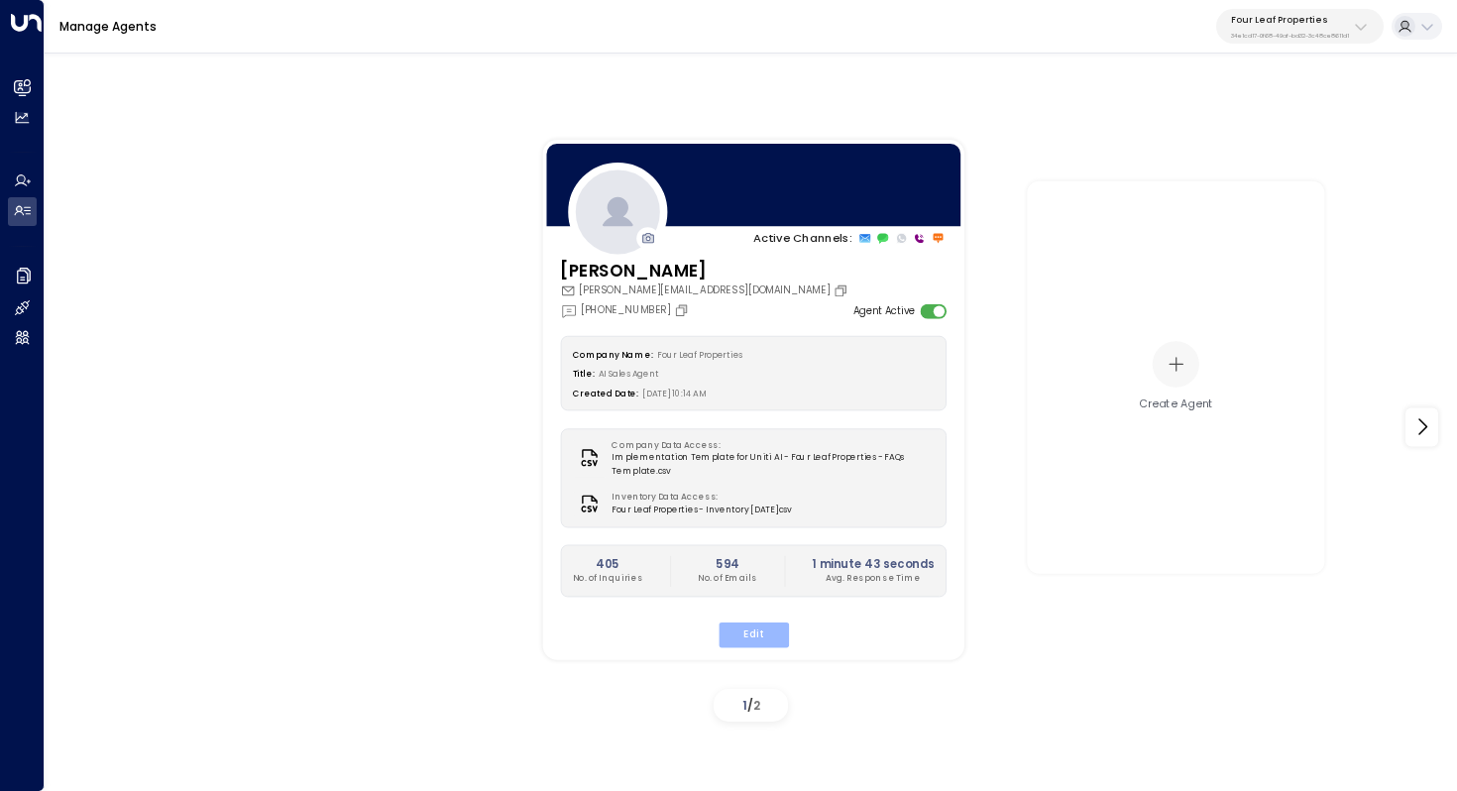
click at [752, 627] on button "Edit" at bounding box center [753, 635] width 70 height 26
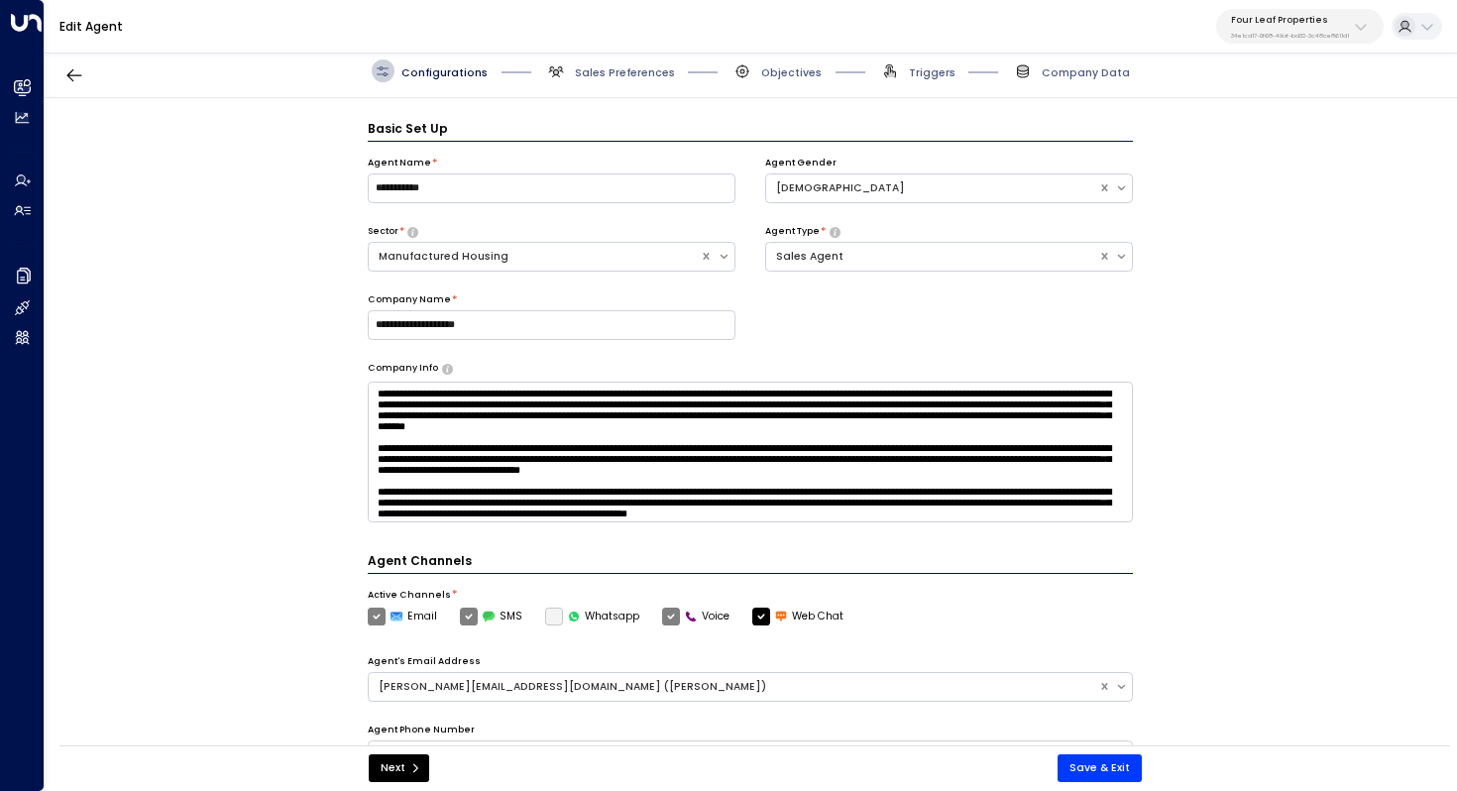
scroll to position [22, 0]
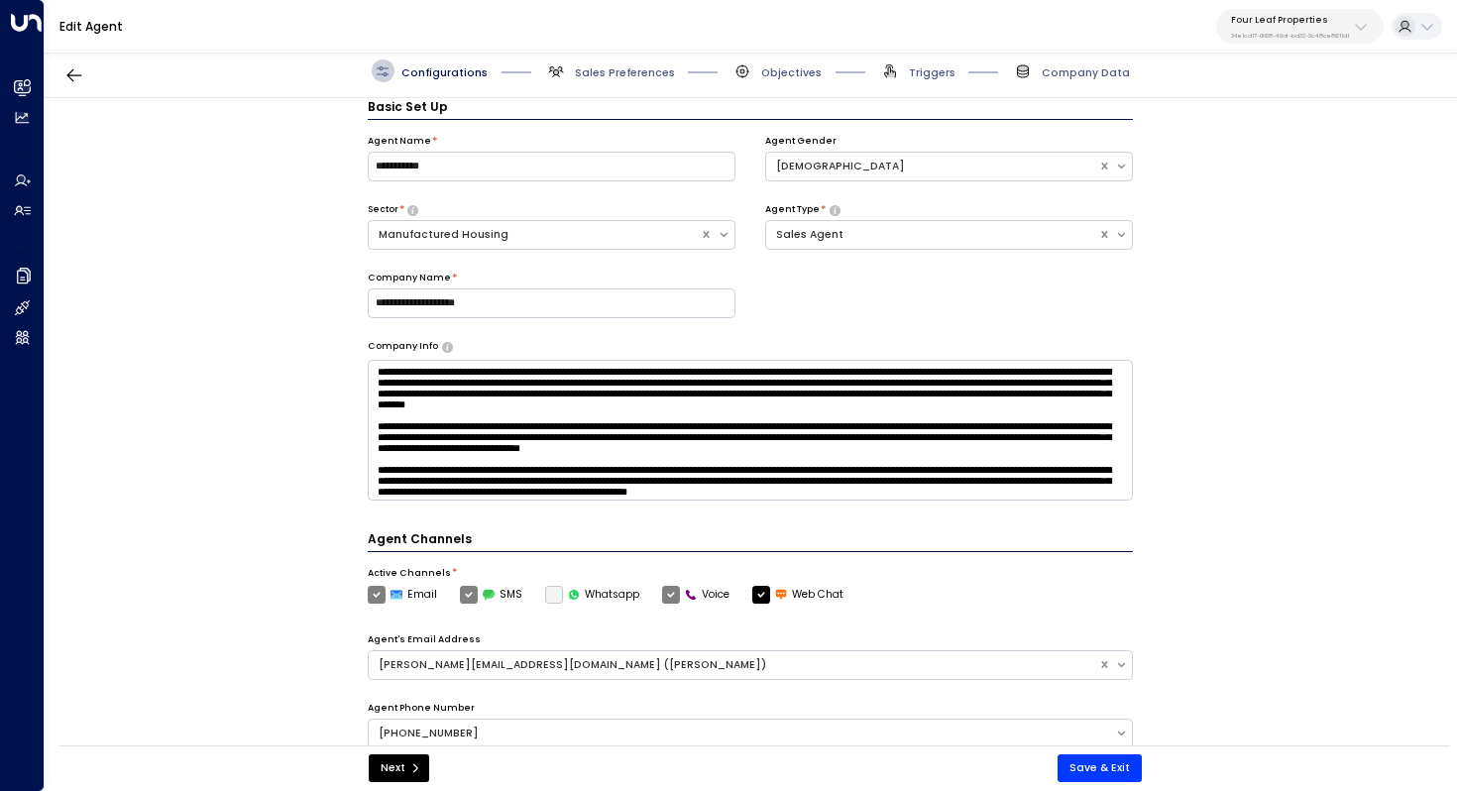
click at [625, 62] on span "Sales Preferences" at bounding box center [610, 70] width 130 height 23
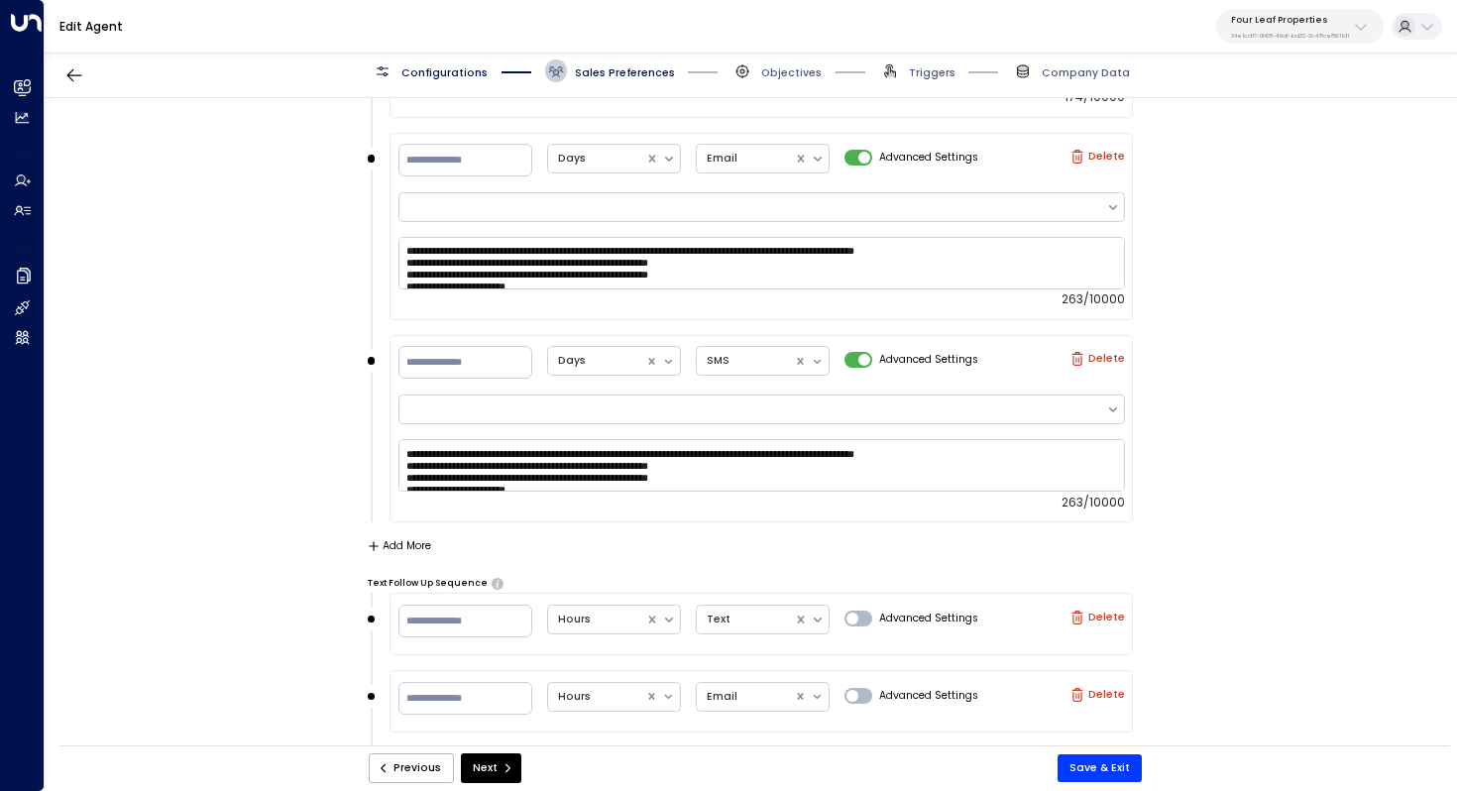
scroll to position [2760, 0]
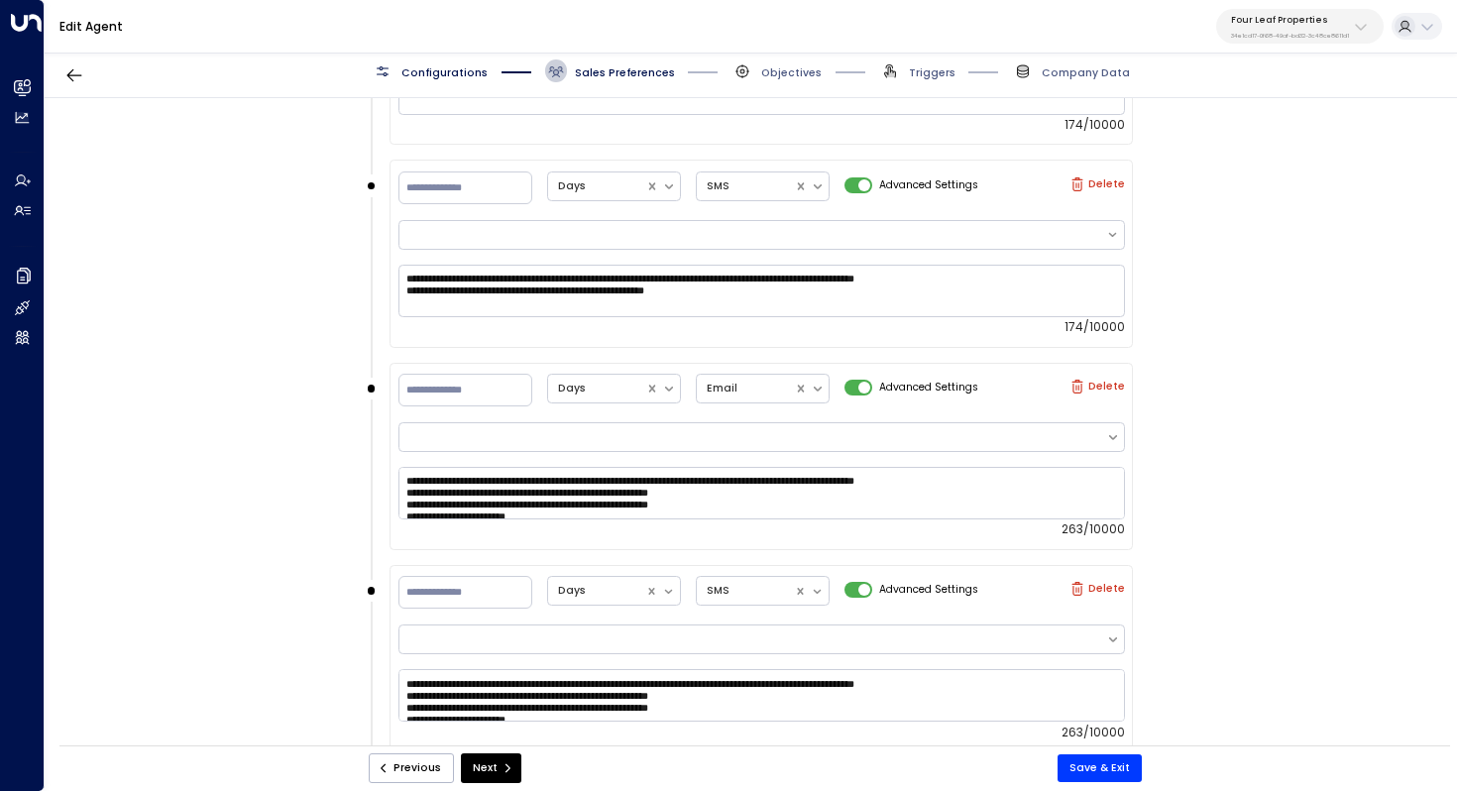
click at [1096, 583] on label "Delete" at bounding box center [1098, 589] width 55 height 14
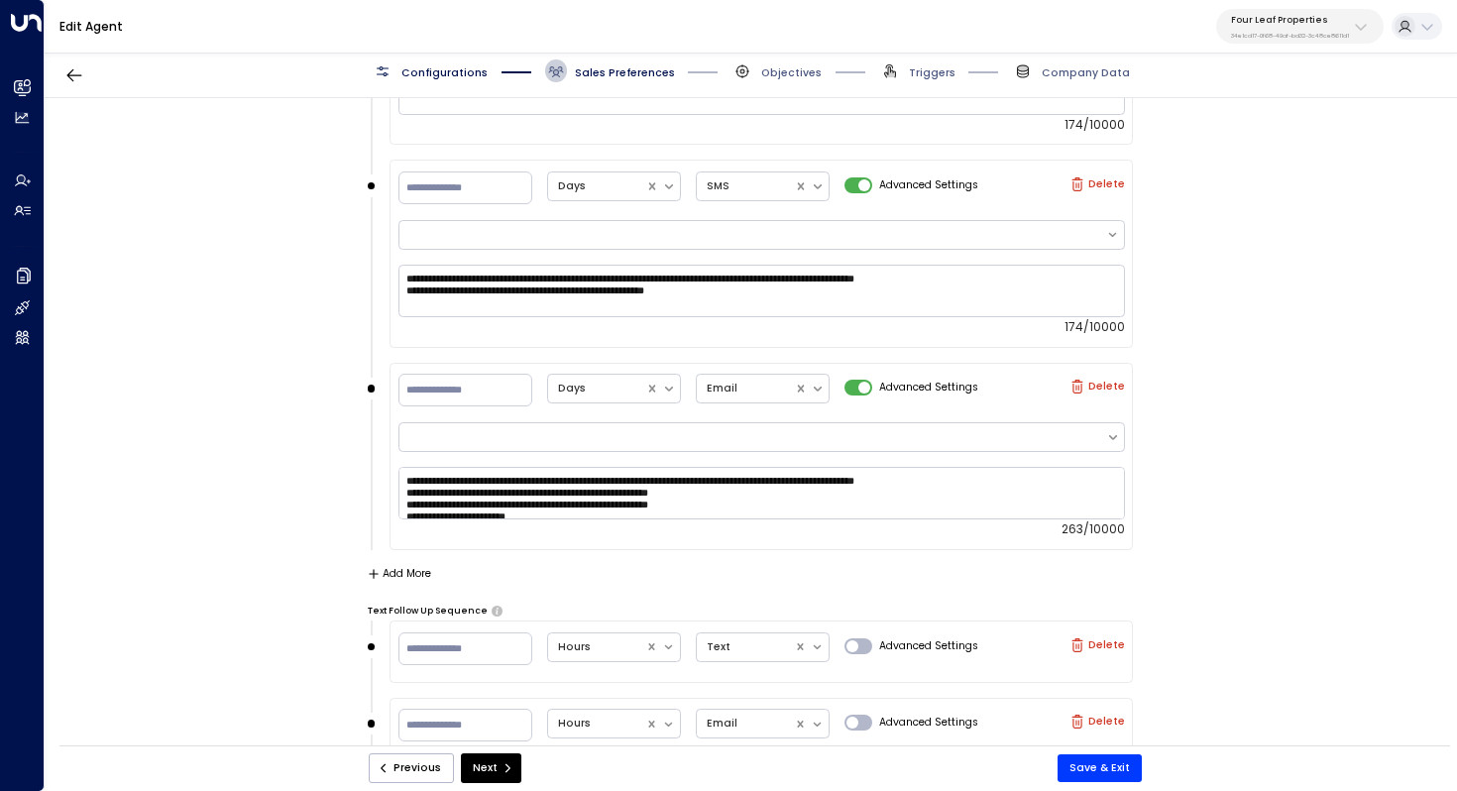
click at [1097, 382] on label "Delete" at bounding box center [1098, 387] width 55 height 14
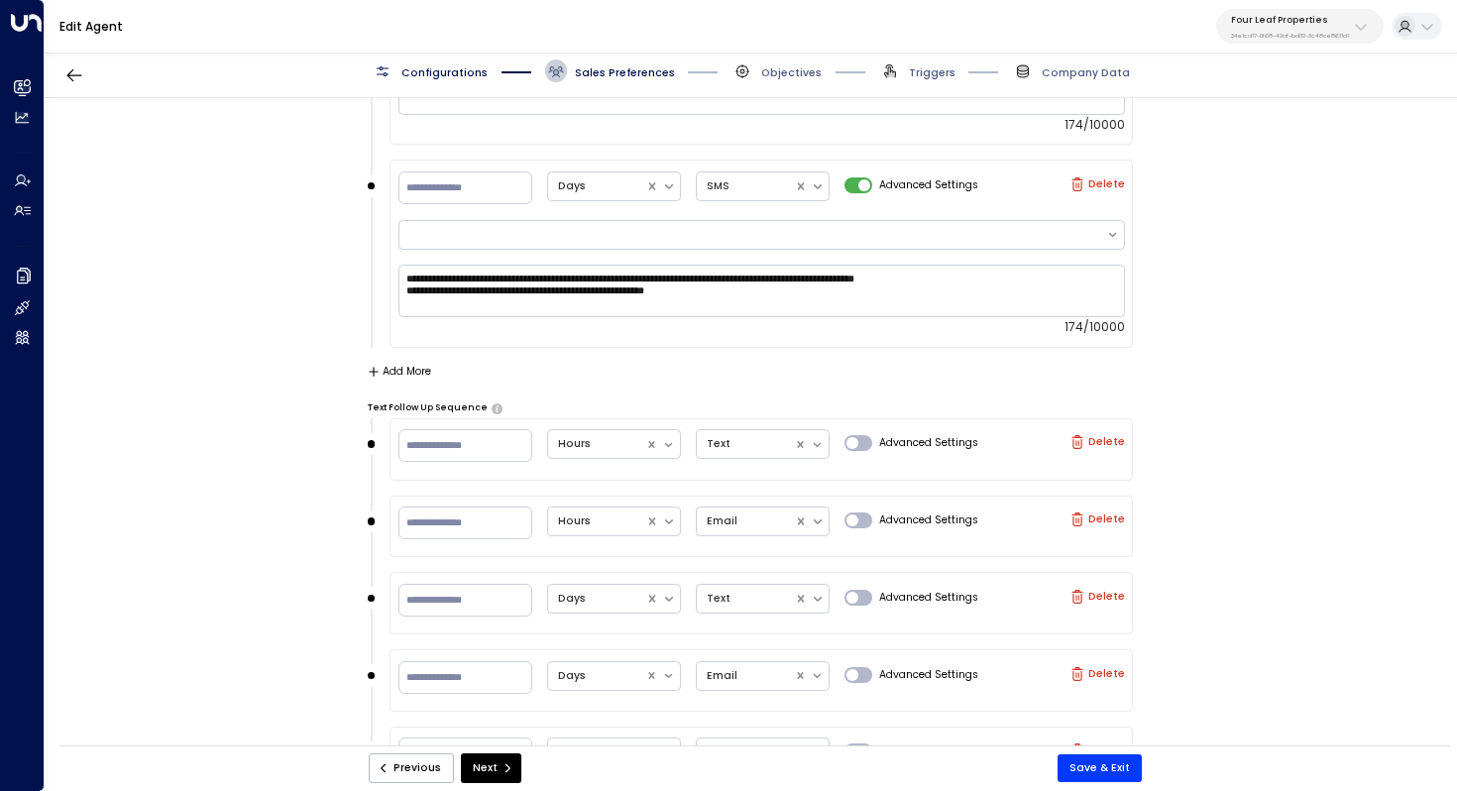
click at [1094, 762] on button "Save & Exit" at bounding box center [1100, 769] width 84 height 28
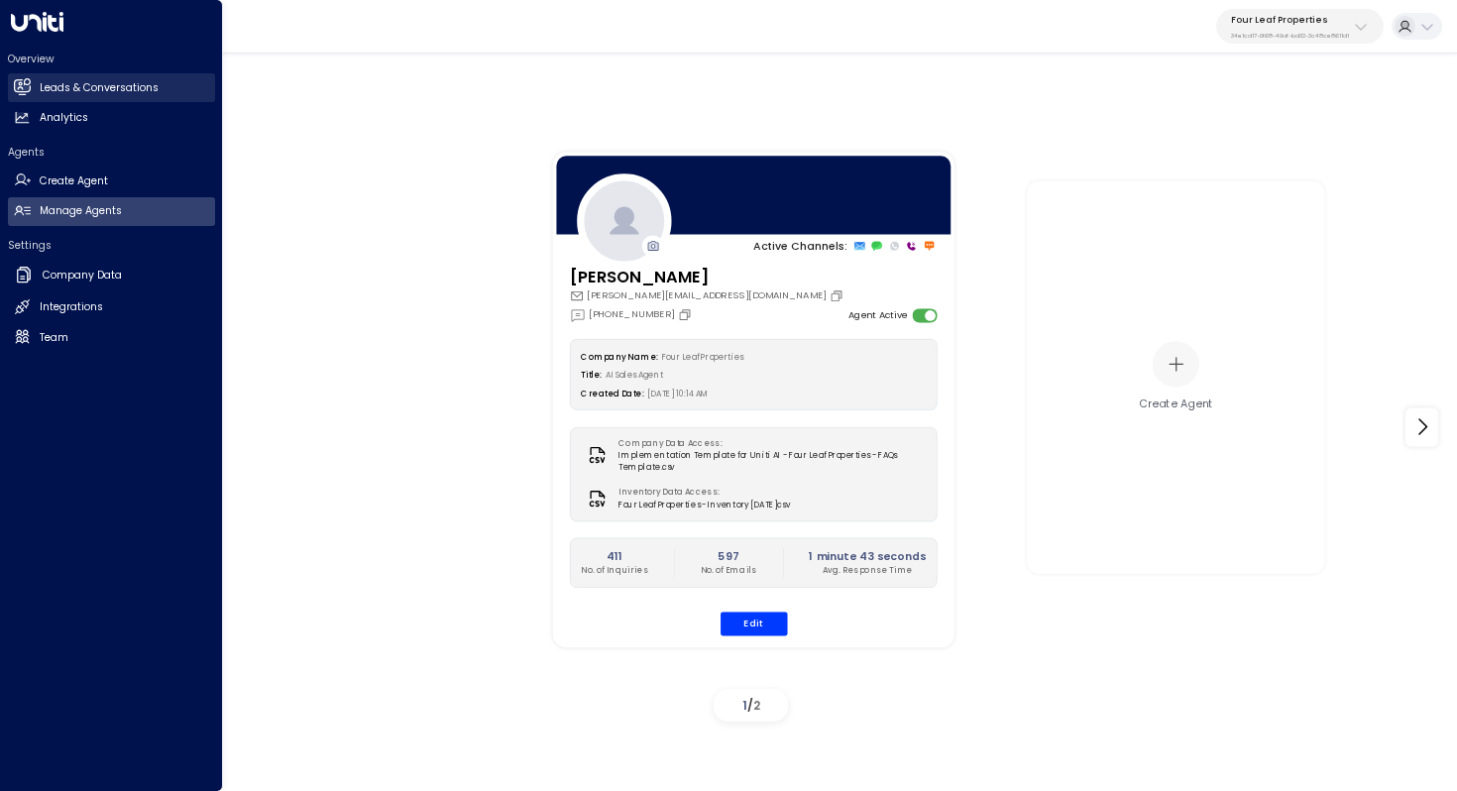
click at [53, 90] on h2 "Leads & Conversations" at bounding box center [99, 88] width 119 height 16
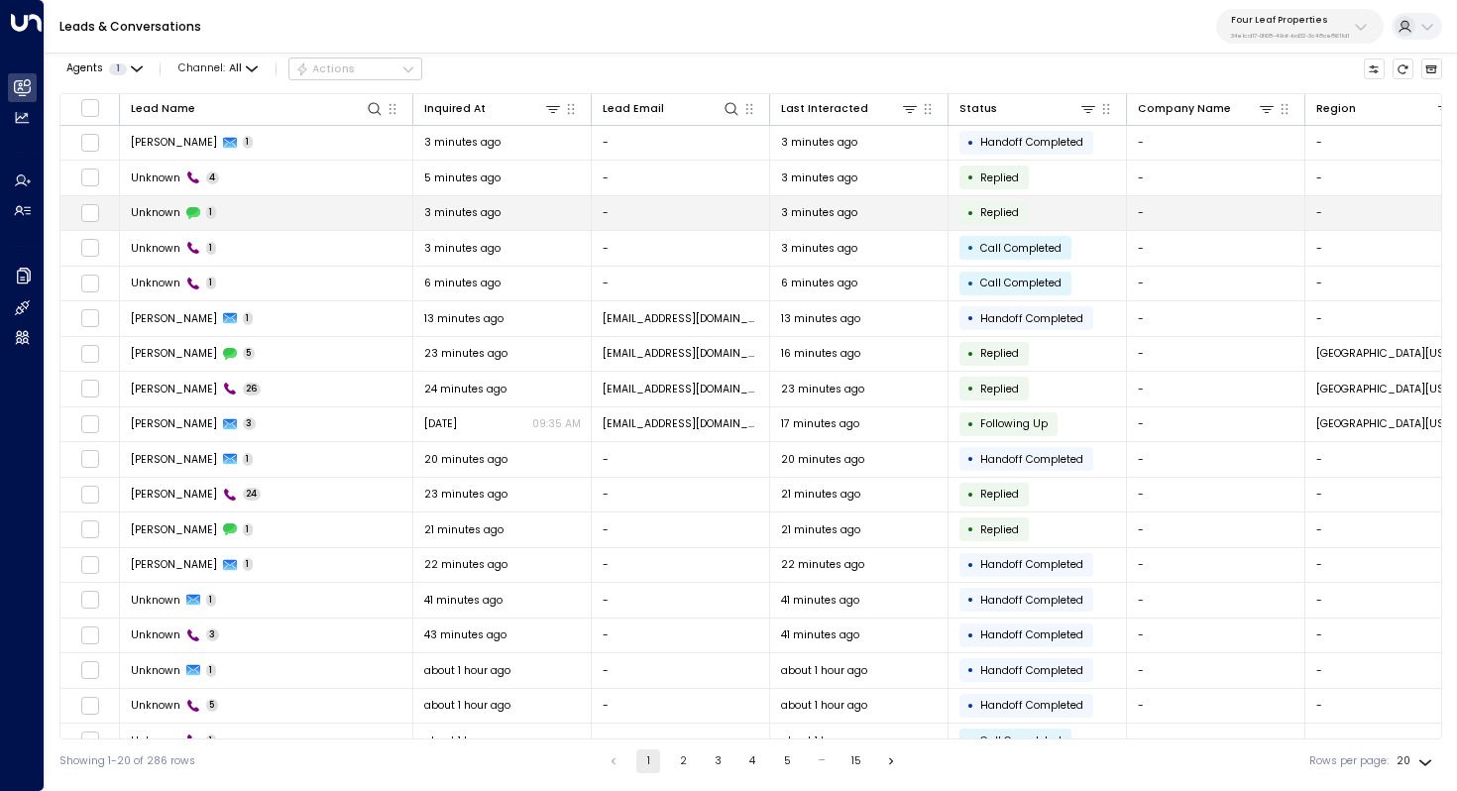
click at [266, 200] on td "Unknown 1" at bounding box center [266, 213] width 293 height 35
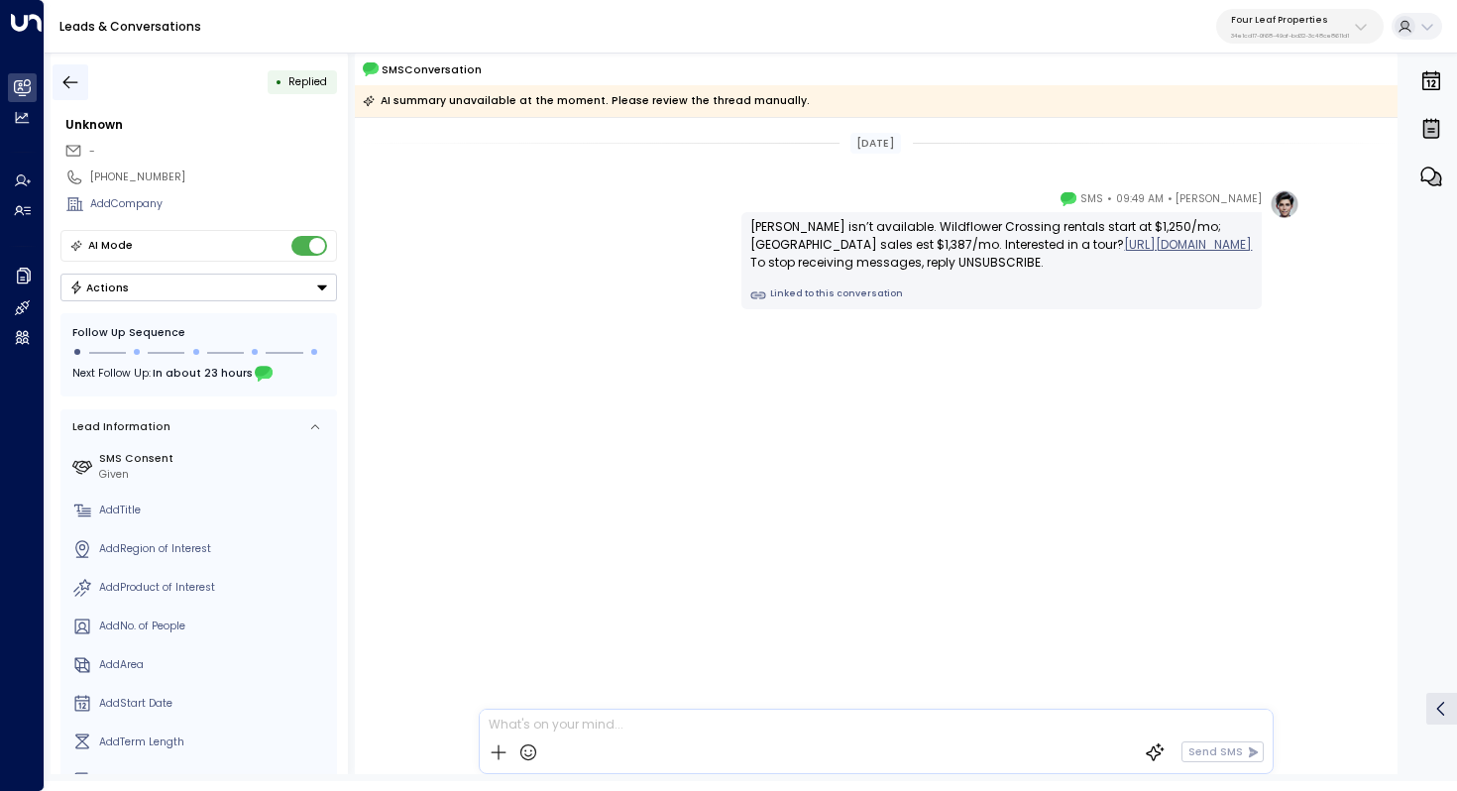
click at [72, 76] on icon "button" at bounding box center [70, 82] width 20 height 20
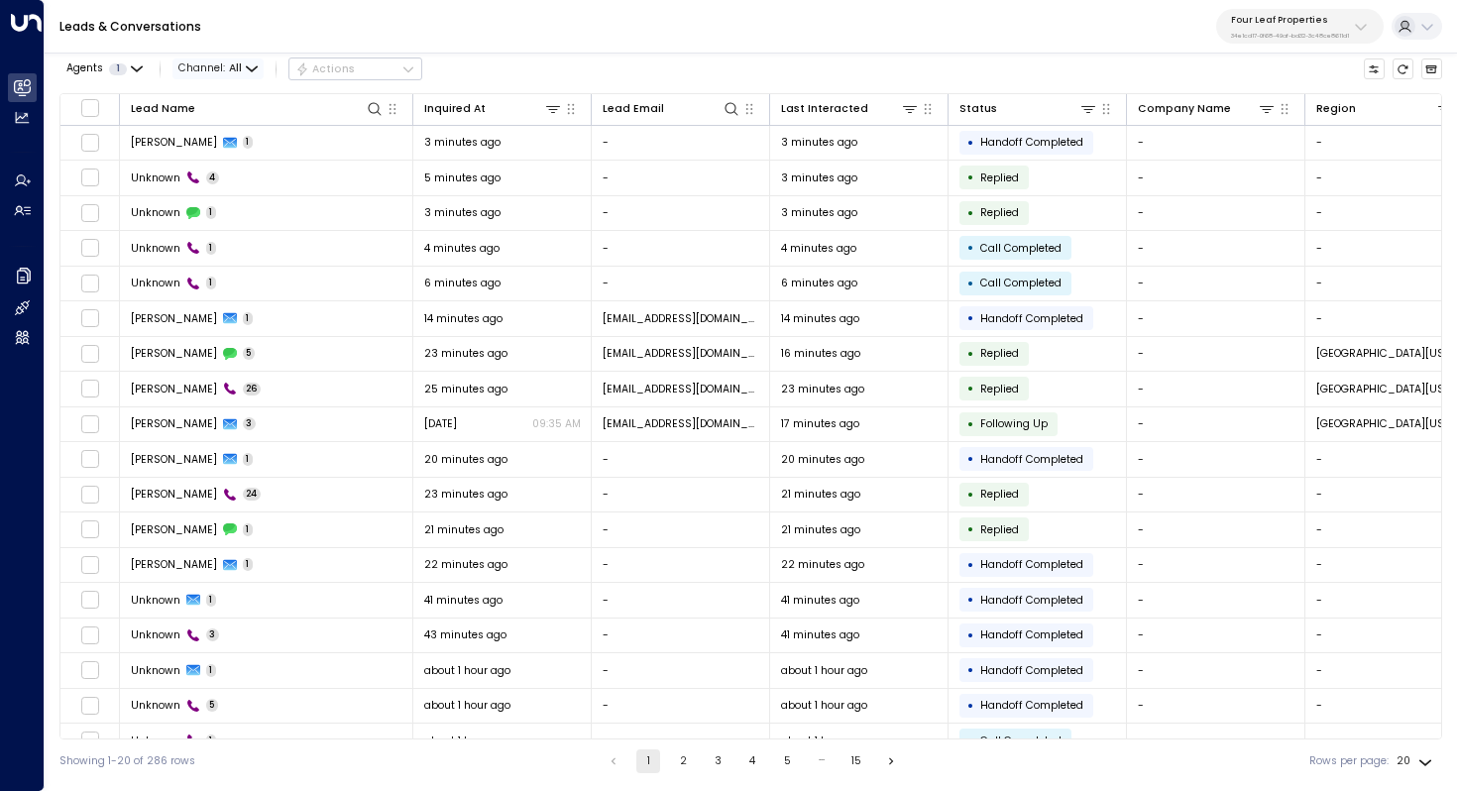
click at [235, 65] on span "All" at bounding box center [235, 68] width 13 height 12
click at [235, 115] on p "SMS" at bounding box center [212, 110] width 48 height 9
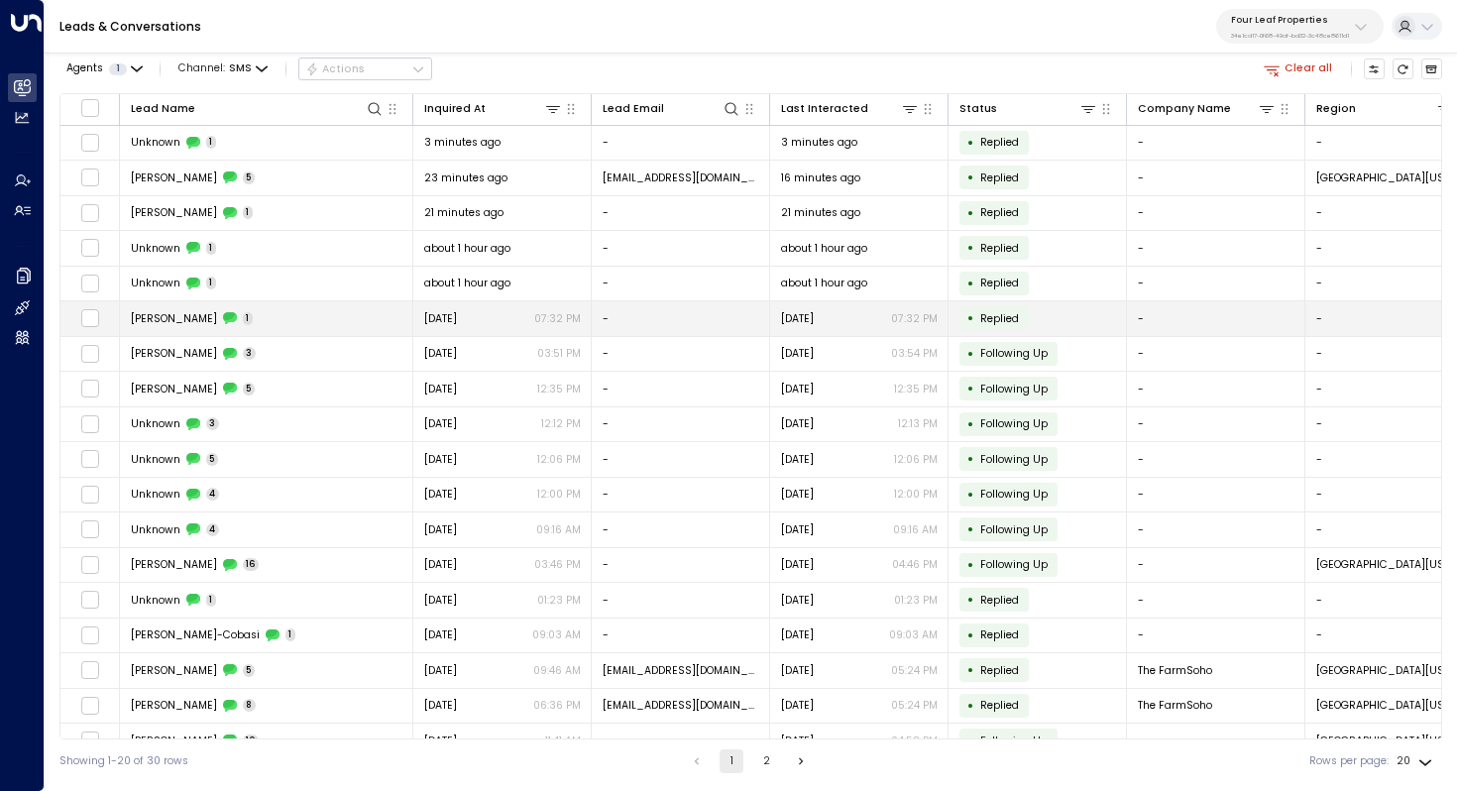
click at [364, 325] on td "Debra Hayes 1" at bounding box center [266, 318] width 293 height 35
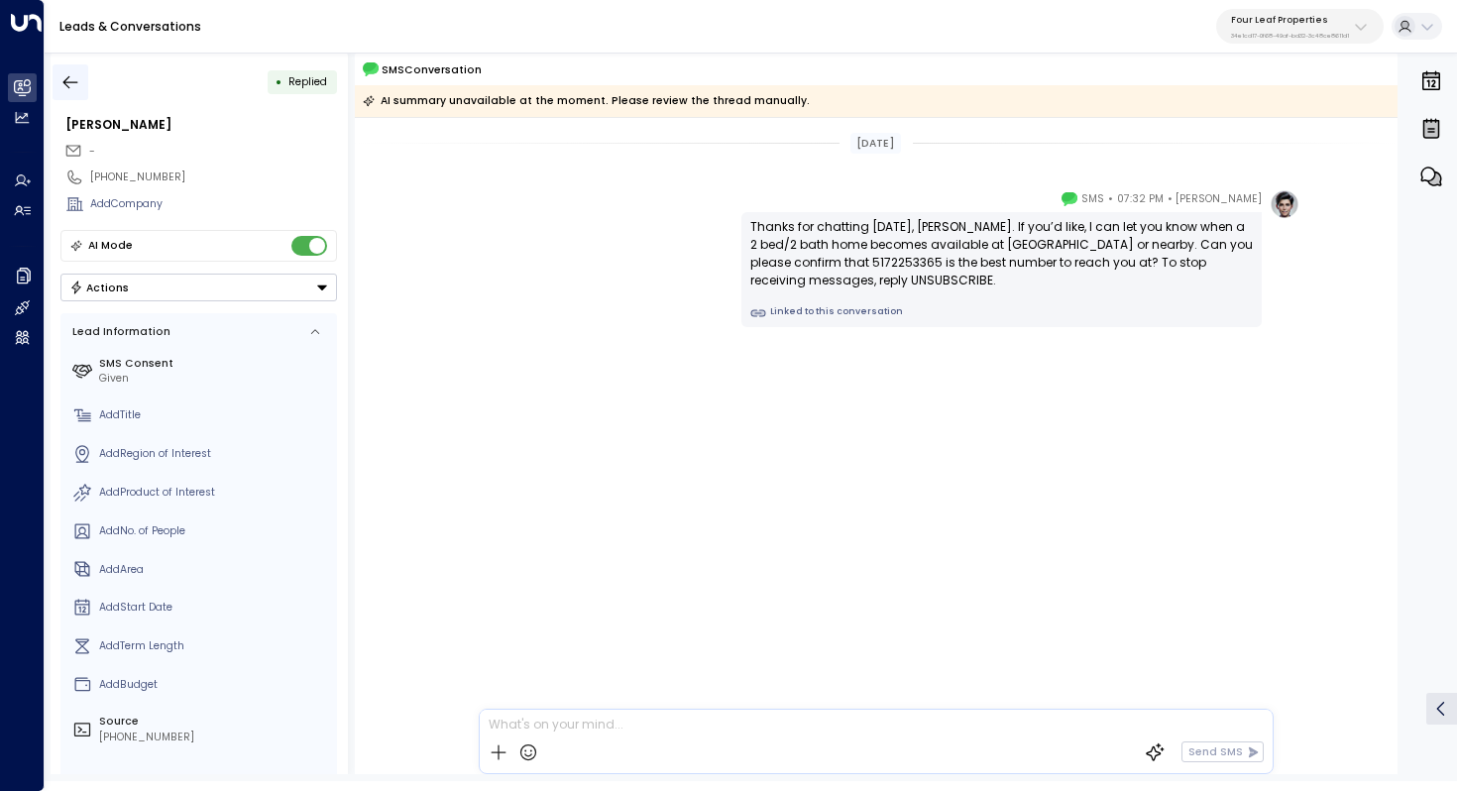
click at [59, 70] on button "button" at bounding box center [71, 82] width 36 height 36
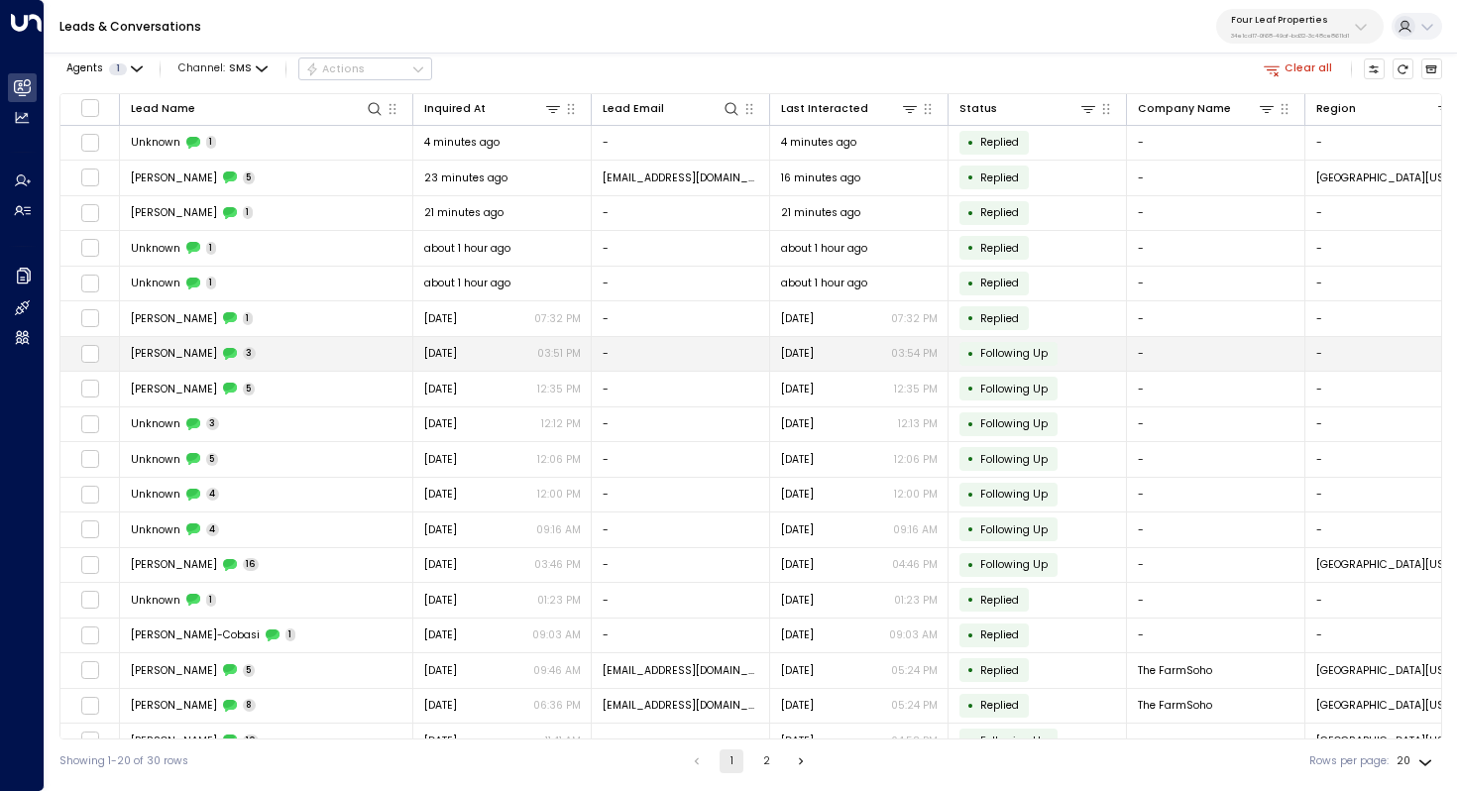
click at [215, 353] on td "Tracy 3" at bounding box center [266, 354] width 293 height 35
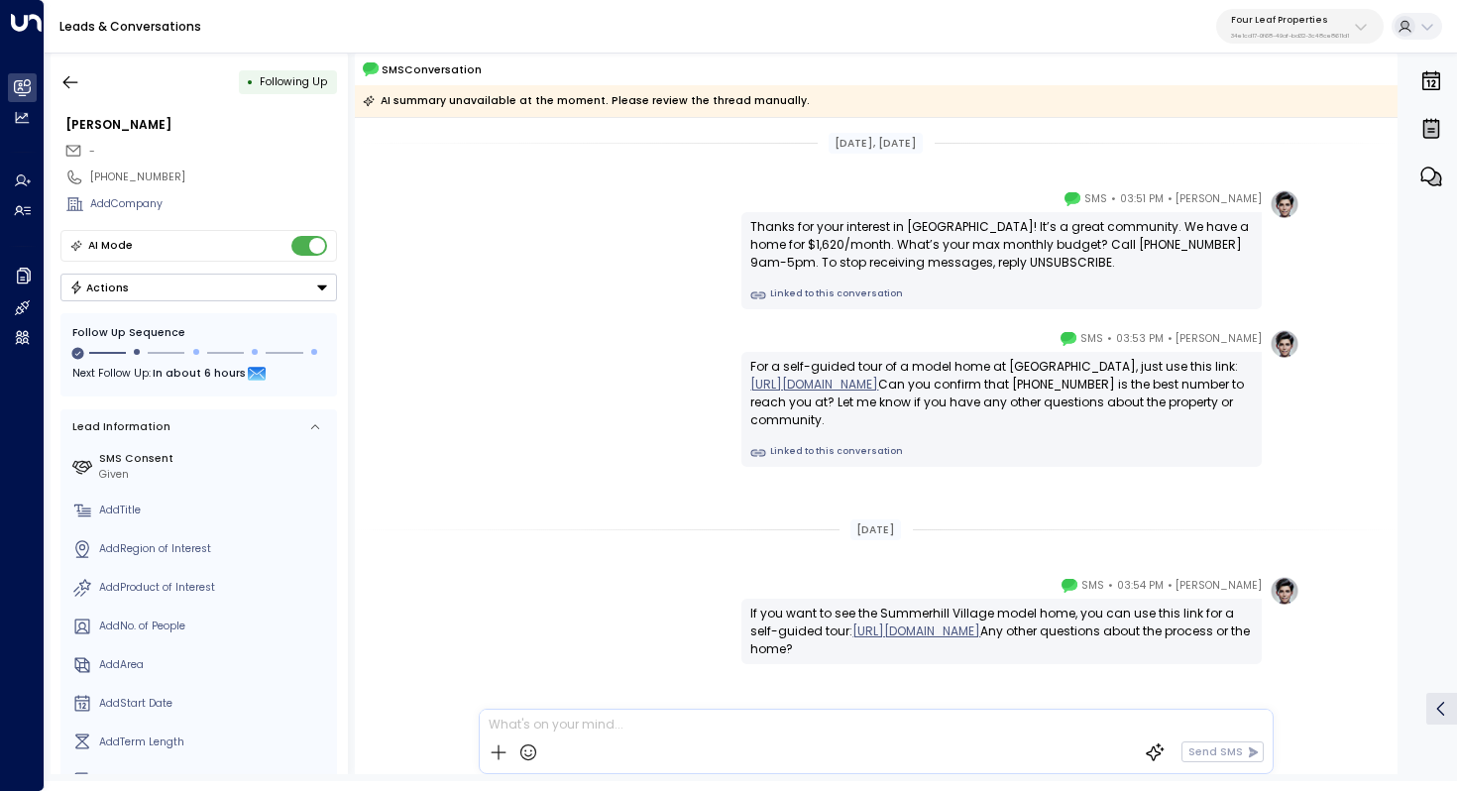
scroll to position [63, 0]
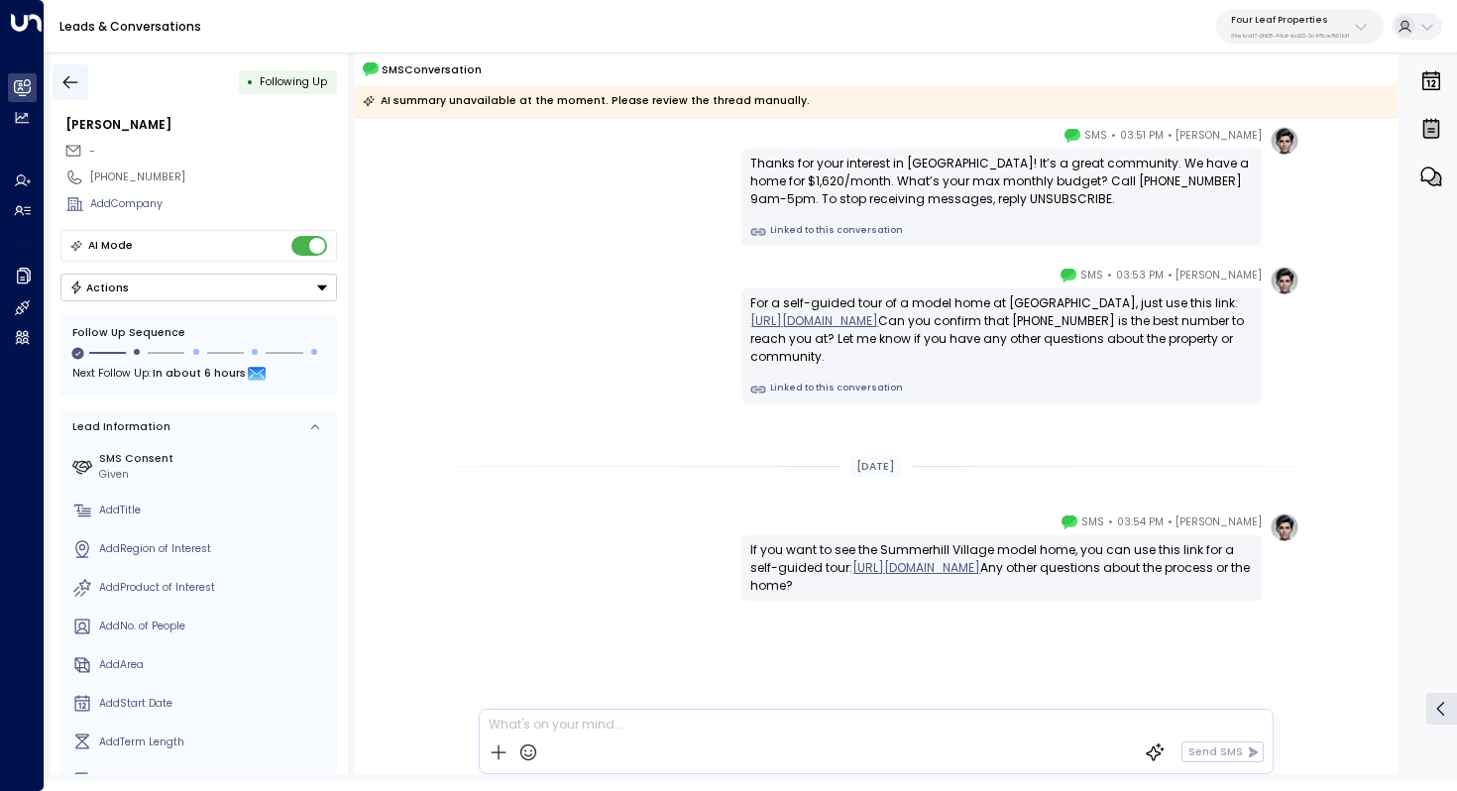
click at [64, 78] on icon "button" at bounding box center [70, 82] width 20 height 20
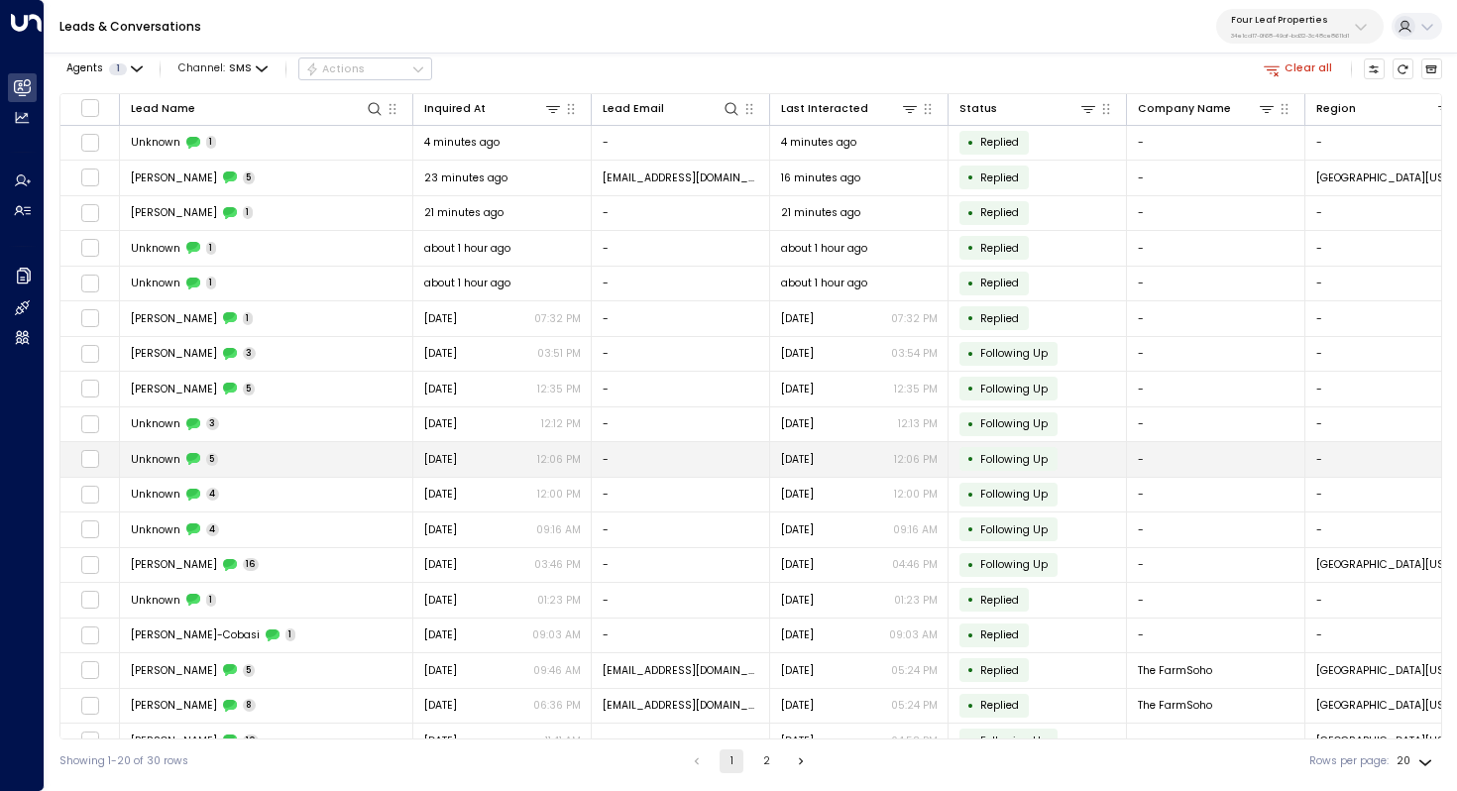
click at [176, 445] on td "Unknown 5" at bounding box center [266, 459] width 293 height 35
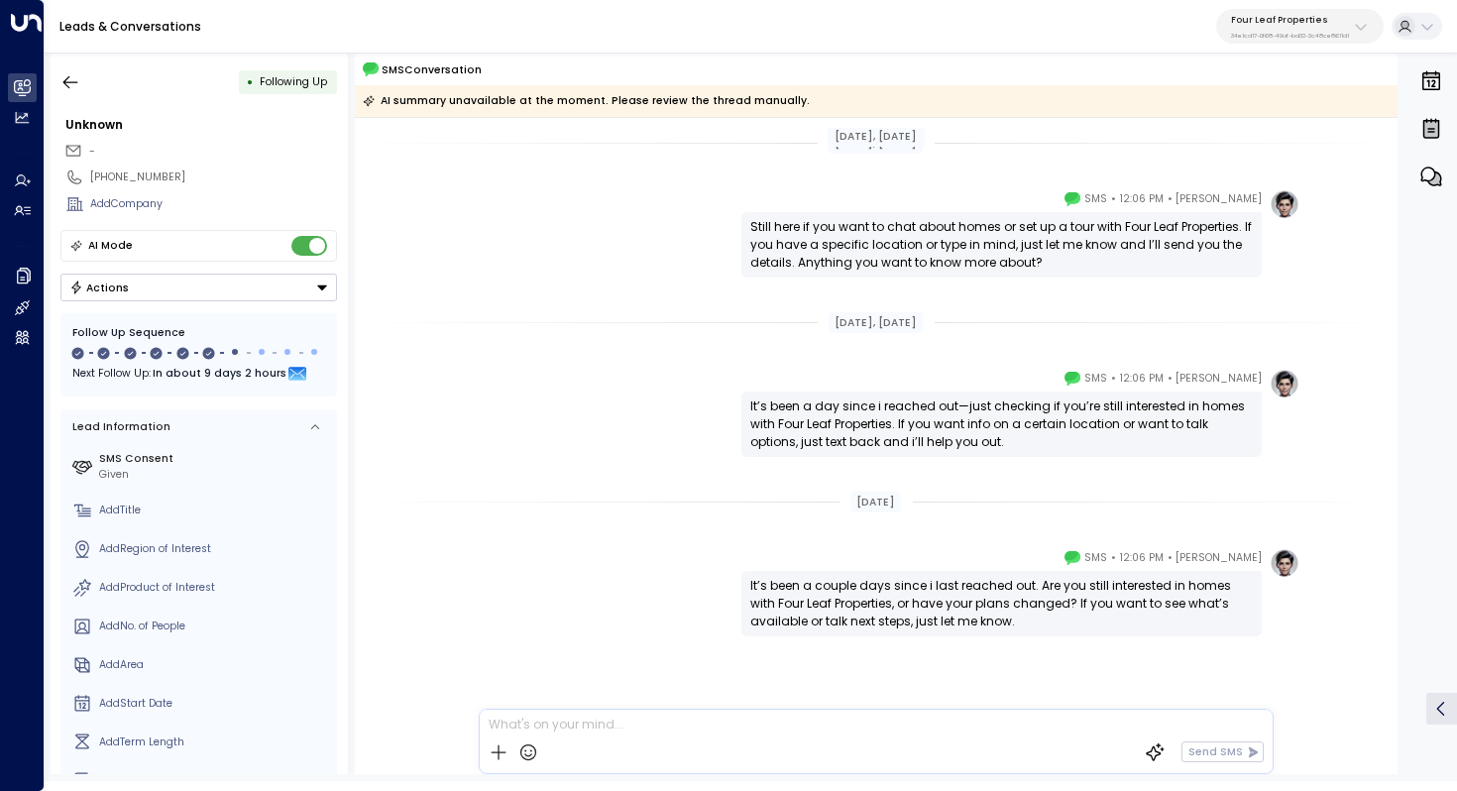
scroll to position [398, 0]
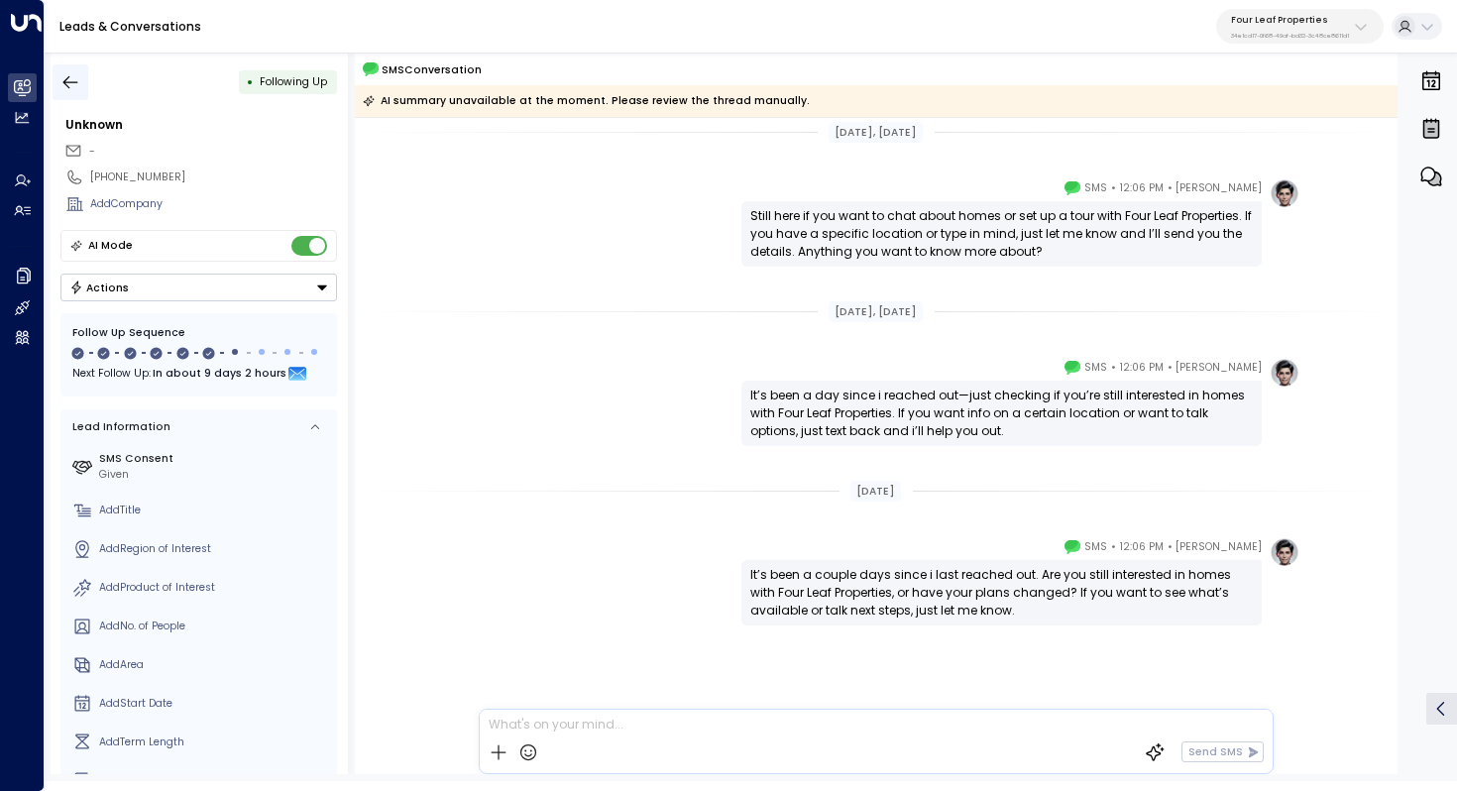
click at [59, 74] on button "button" at bounding box center [71, 82] width 36 height 36
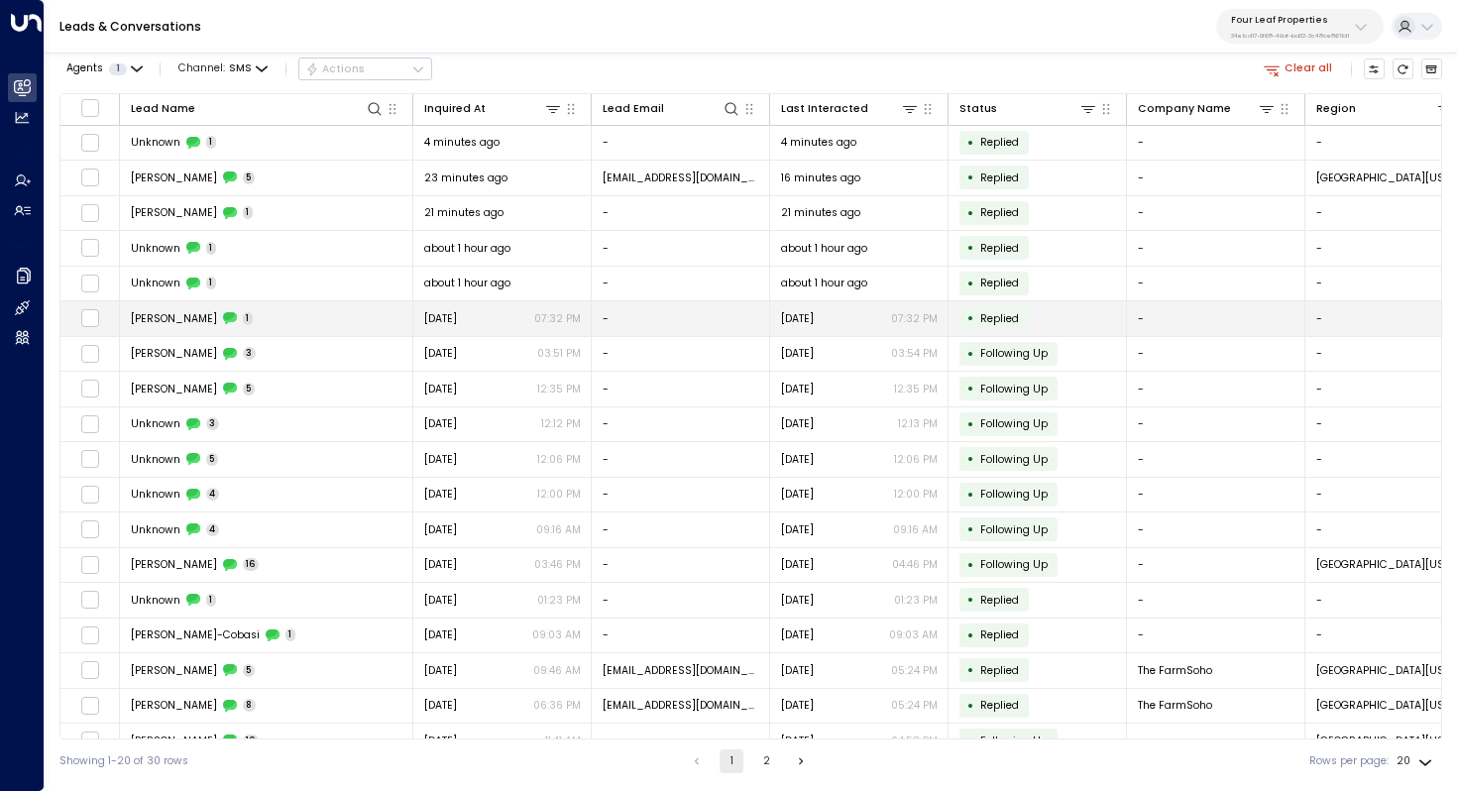
scroll to position [95, 0]
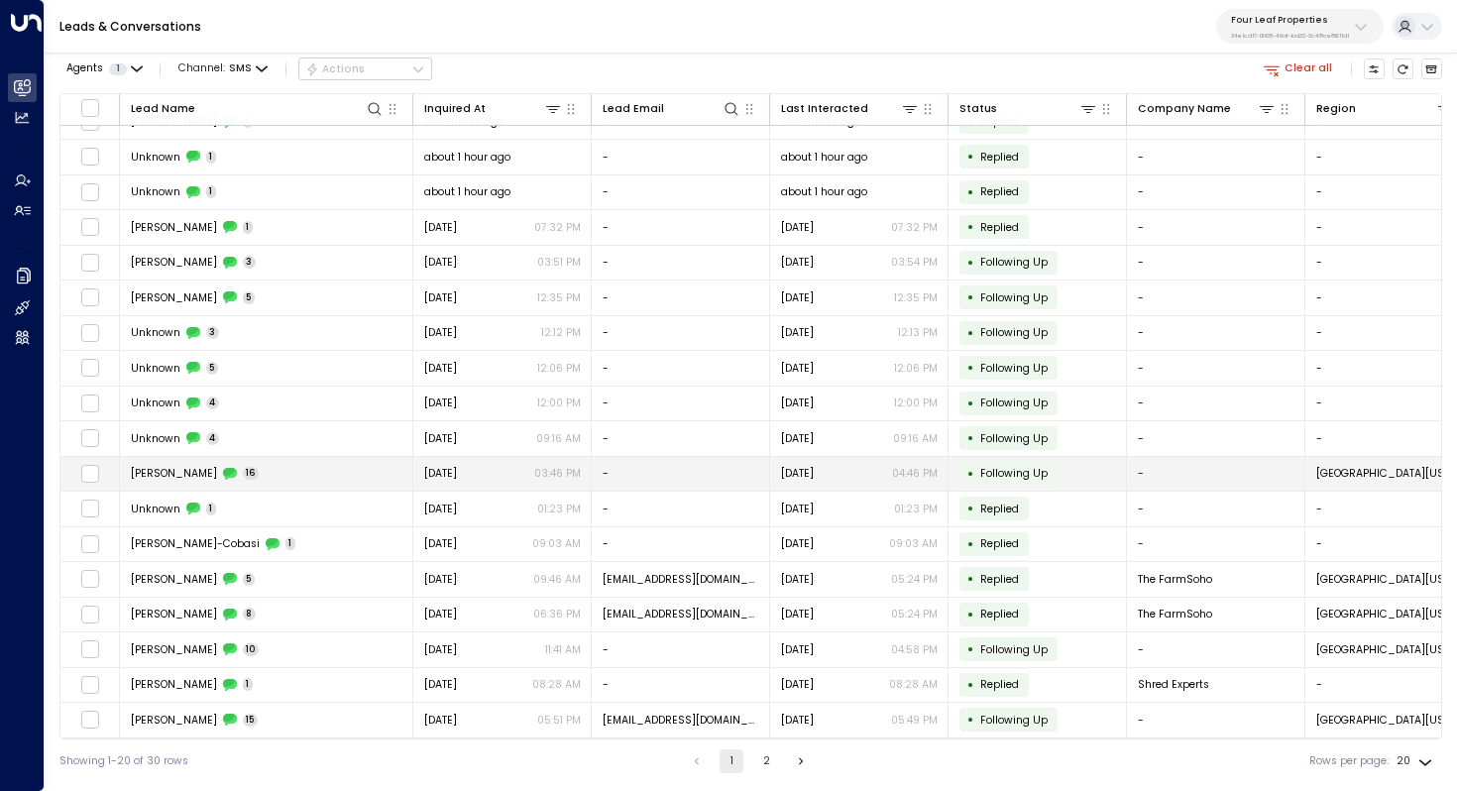
click at [305, 477] on td "Jerry Anderson 16" at bounding box center [266, 474] width 293 height 35
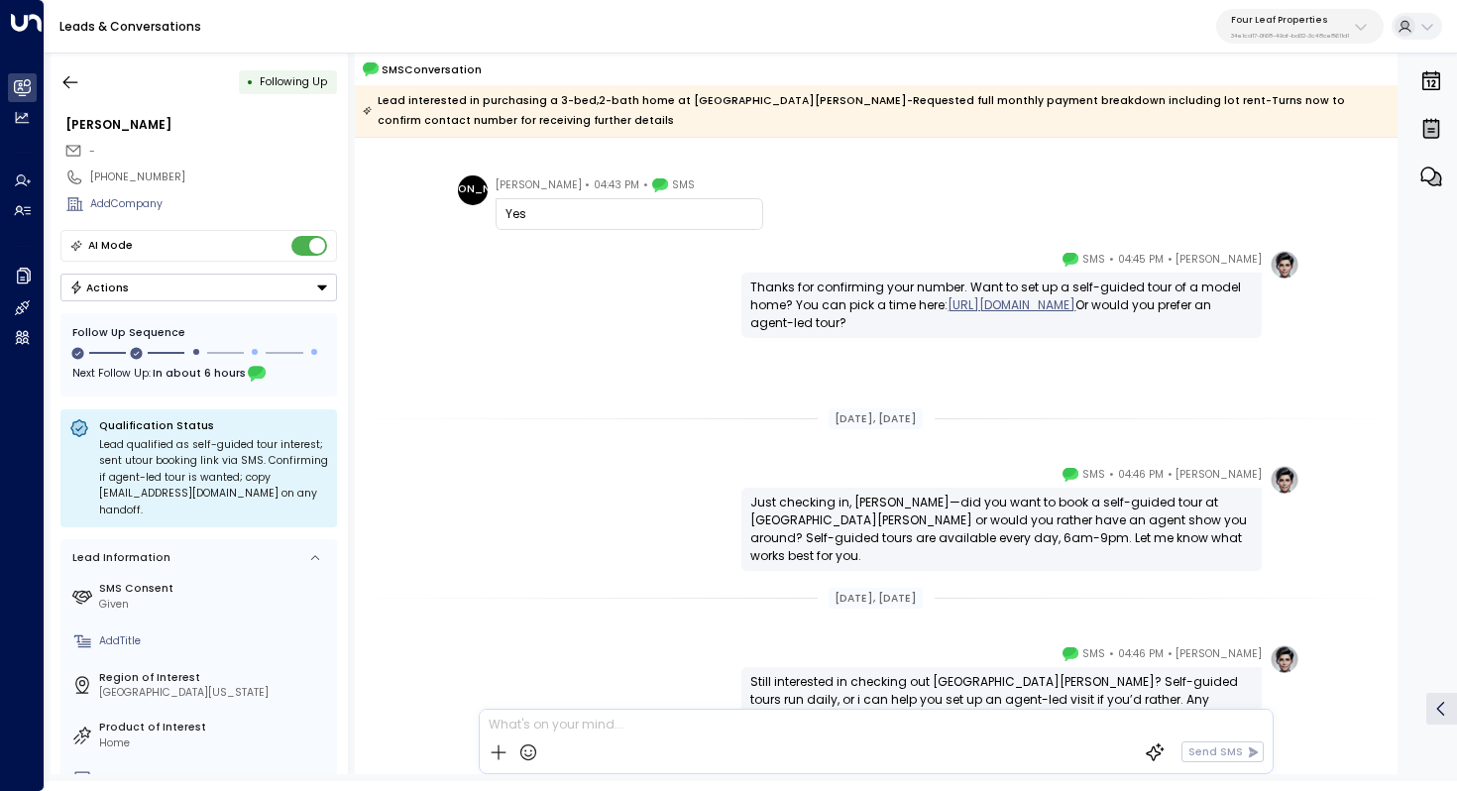
scroll to position [1457, 0]
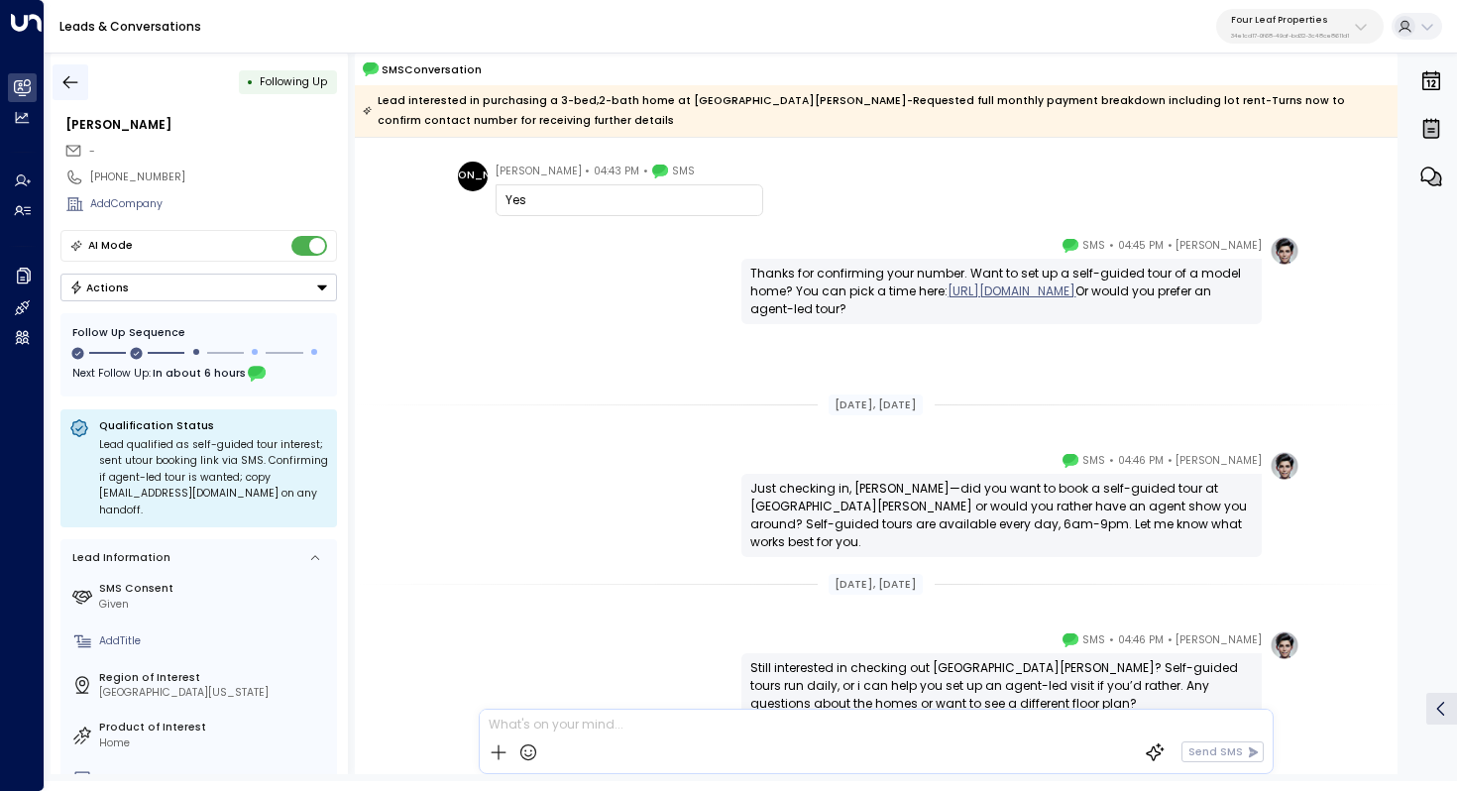
click at [65, 69] on button "button" at bounding box center [71, 82] width 36 height 36
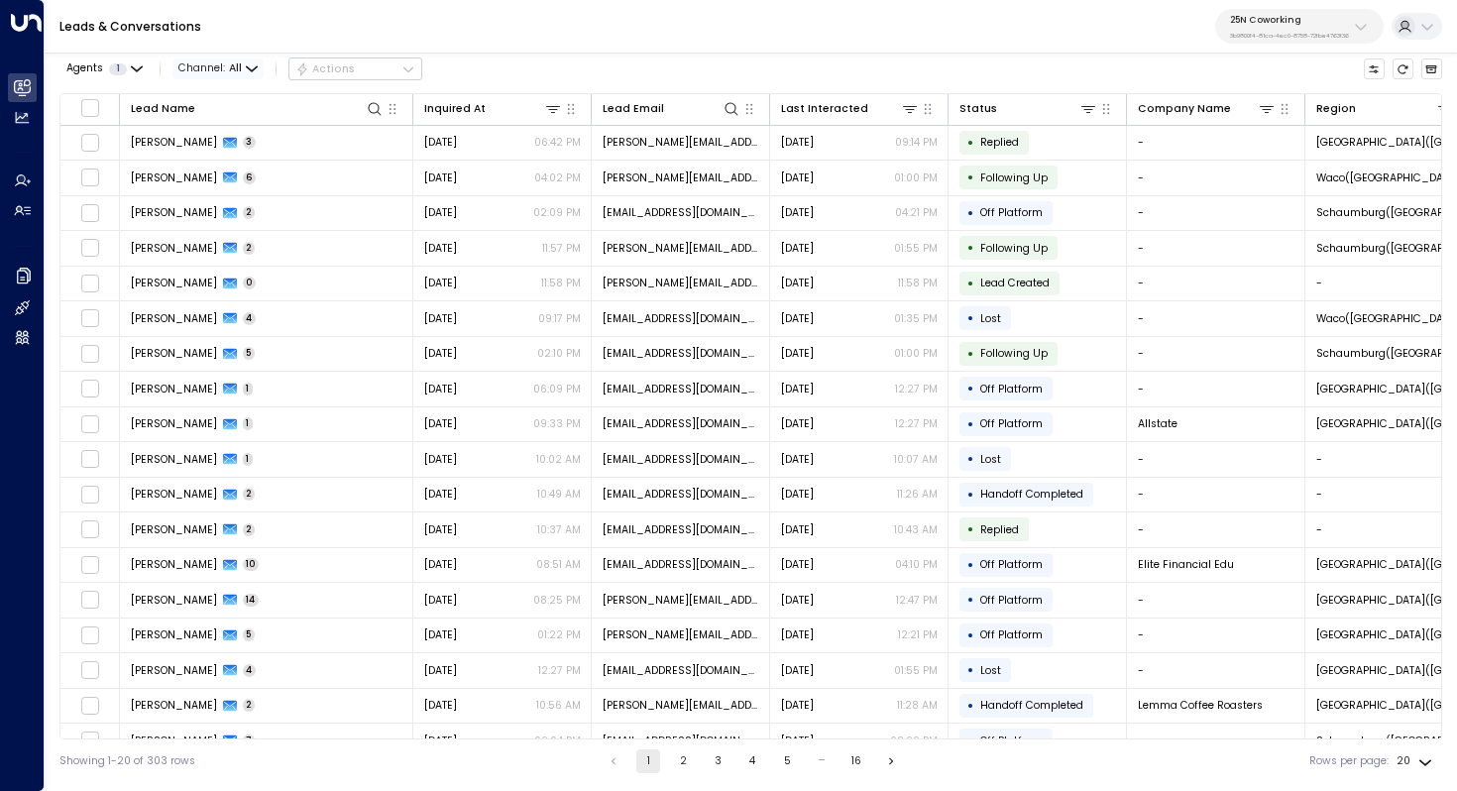
click at [222, 67] on span "Channel: All" at bounding box center [218, 68] width 91 height 21
click at [228, 133] on p "SMS" at bounding box center [225, 133] width 63 height 16
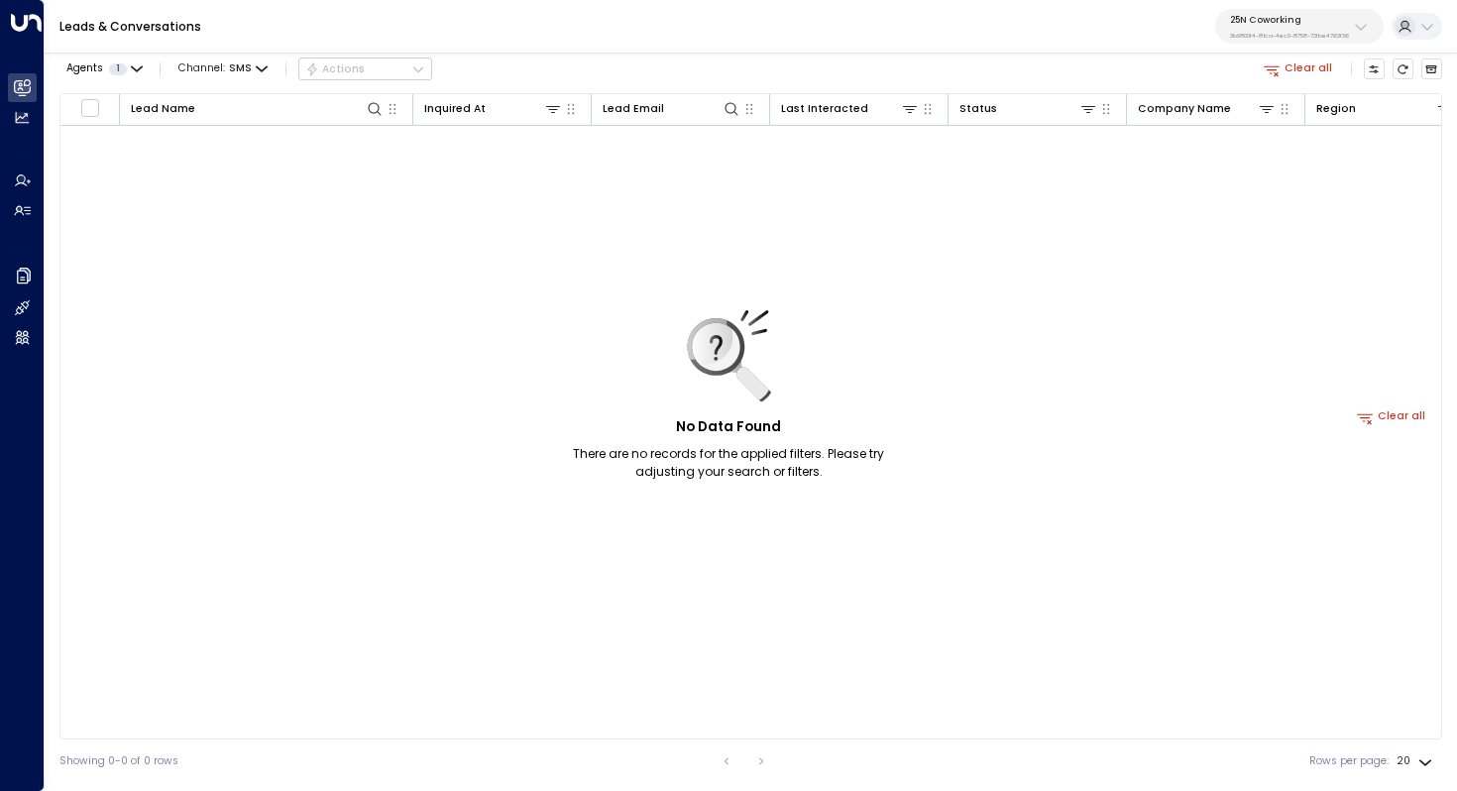
click at [1324, 32] on p "3b9800f4-81ca-4ec0-8758-72fbe4763f36" at bounding box center [1289, 36] width 119 height 8
